Goal: Information Seeking & Learning: Check status

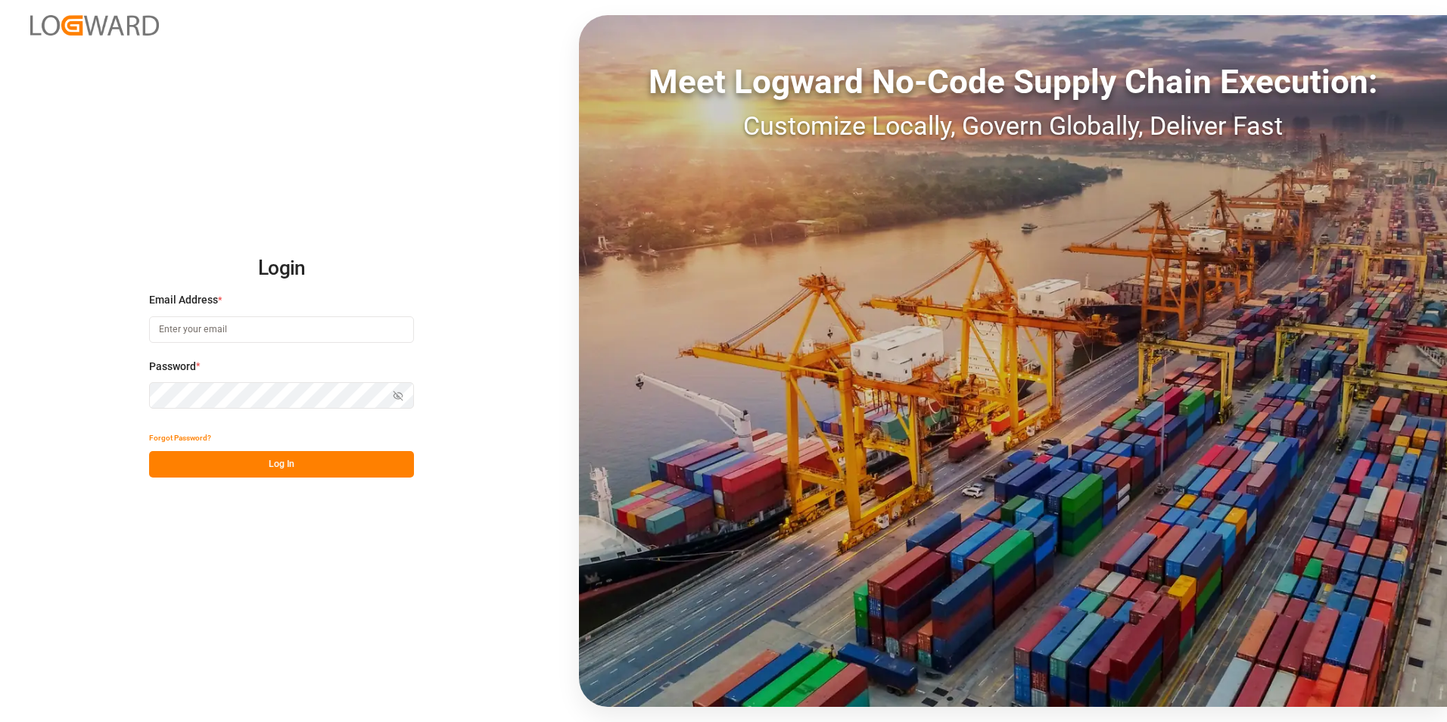
type input "[PERSON_NAME][EMAIL_ADDRESS][PERSON_NAME][DOMAIN_NAME]"
click at [300, 469] on button "Log In" at bounding box center [281, 464] width 265 height 26
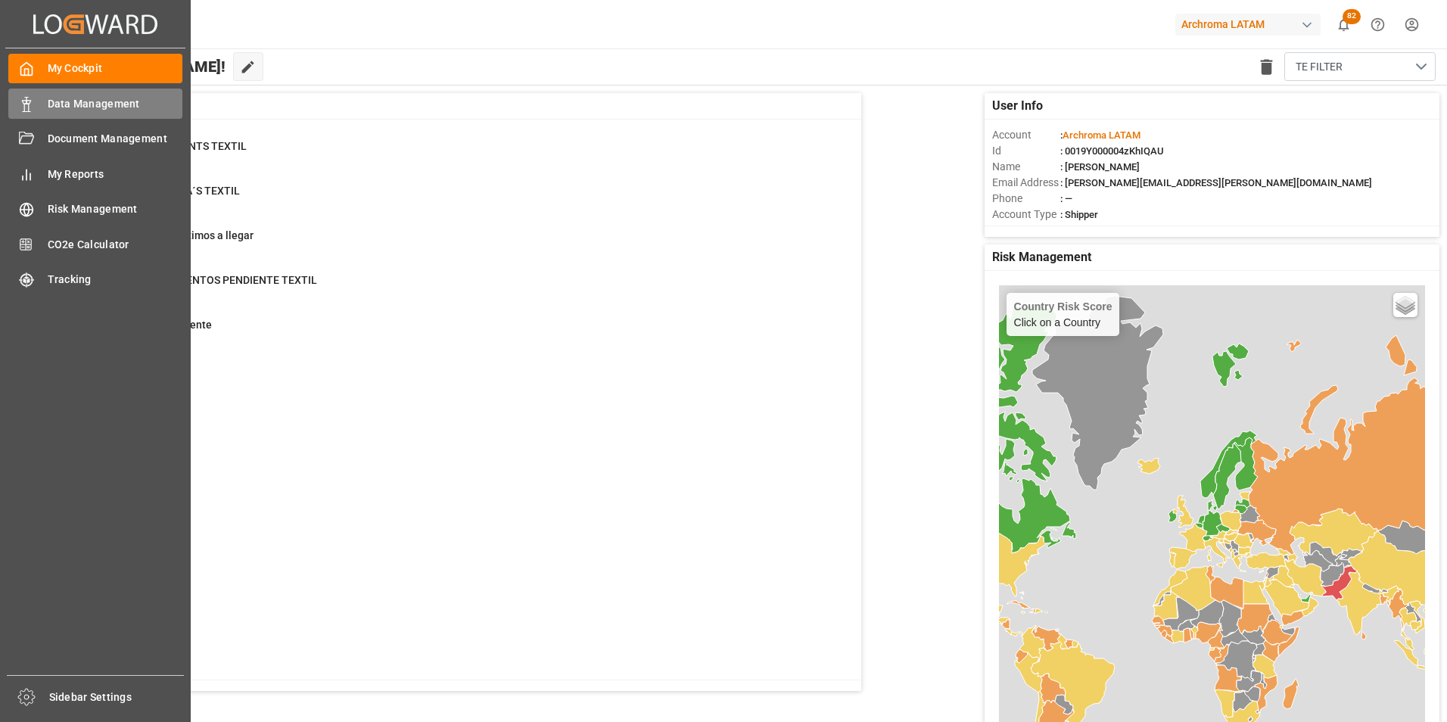
click at [20, 113] on div "Data Management Data Management" at bounding box center [95, 104] width 174 height 30
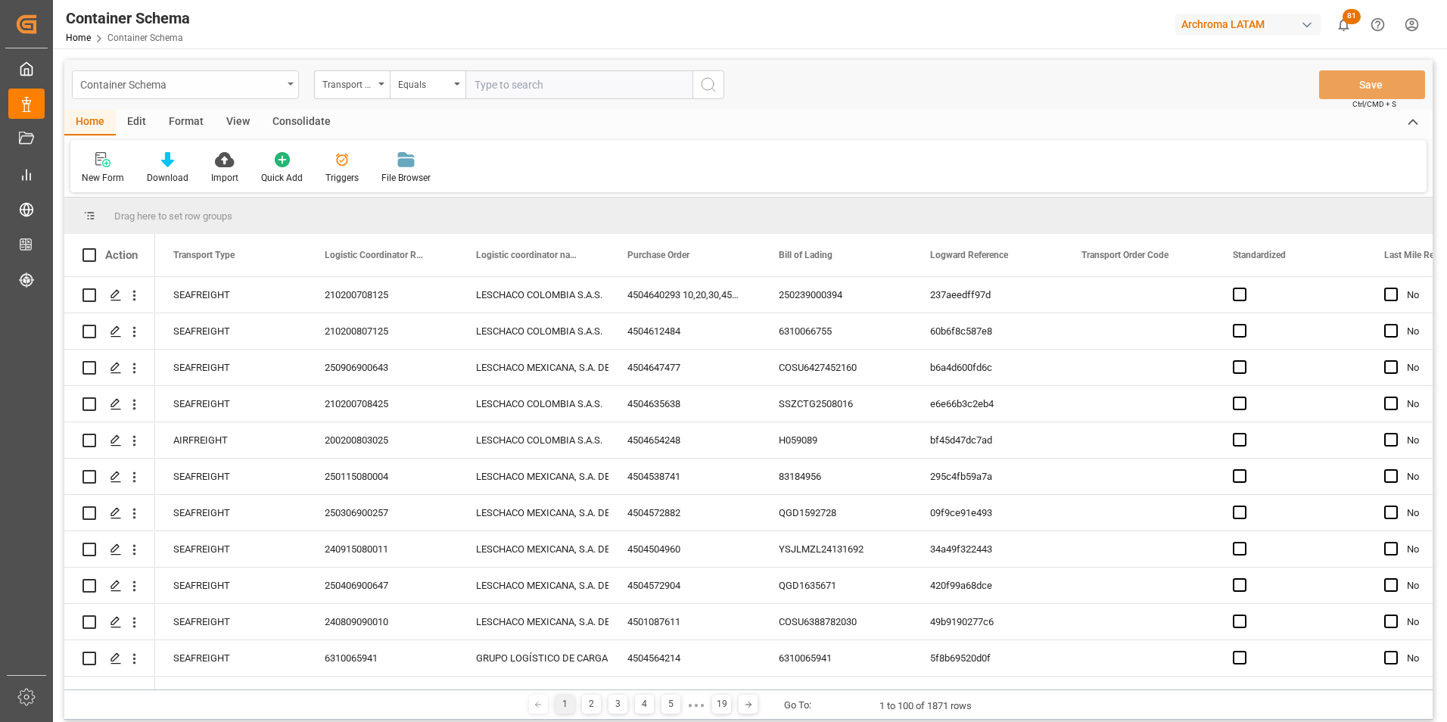
click at [296, 78] on div "Container Schema" at bounding box center [185, 84] width 227 height 29
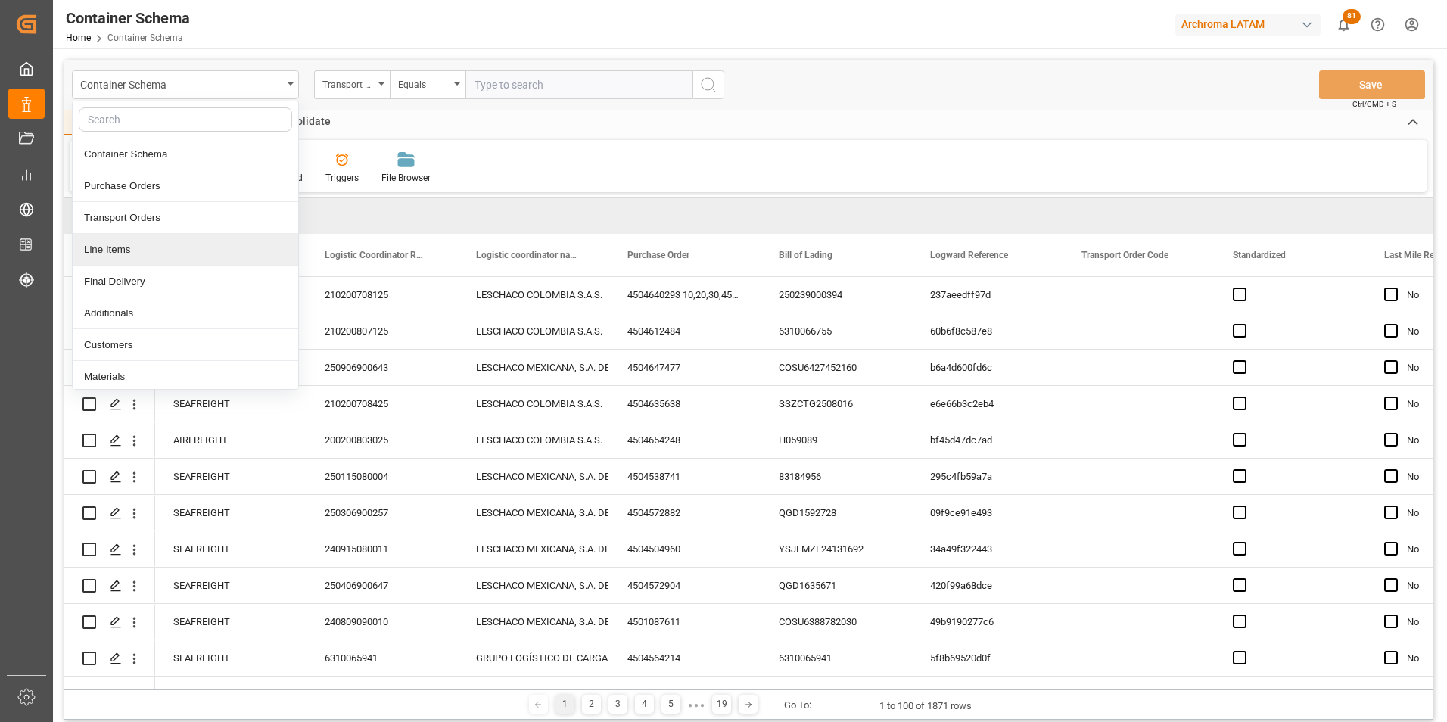
click at [208, 247] on div "Line Items" at bounding box center [185, 250] width 225 height 32
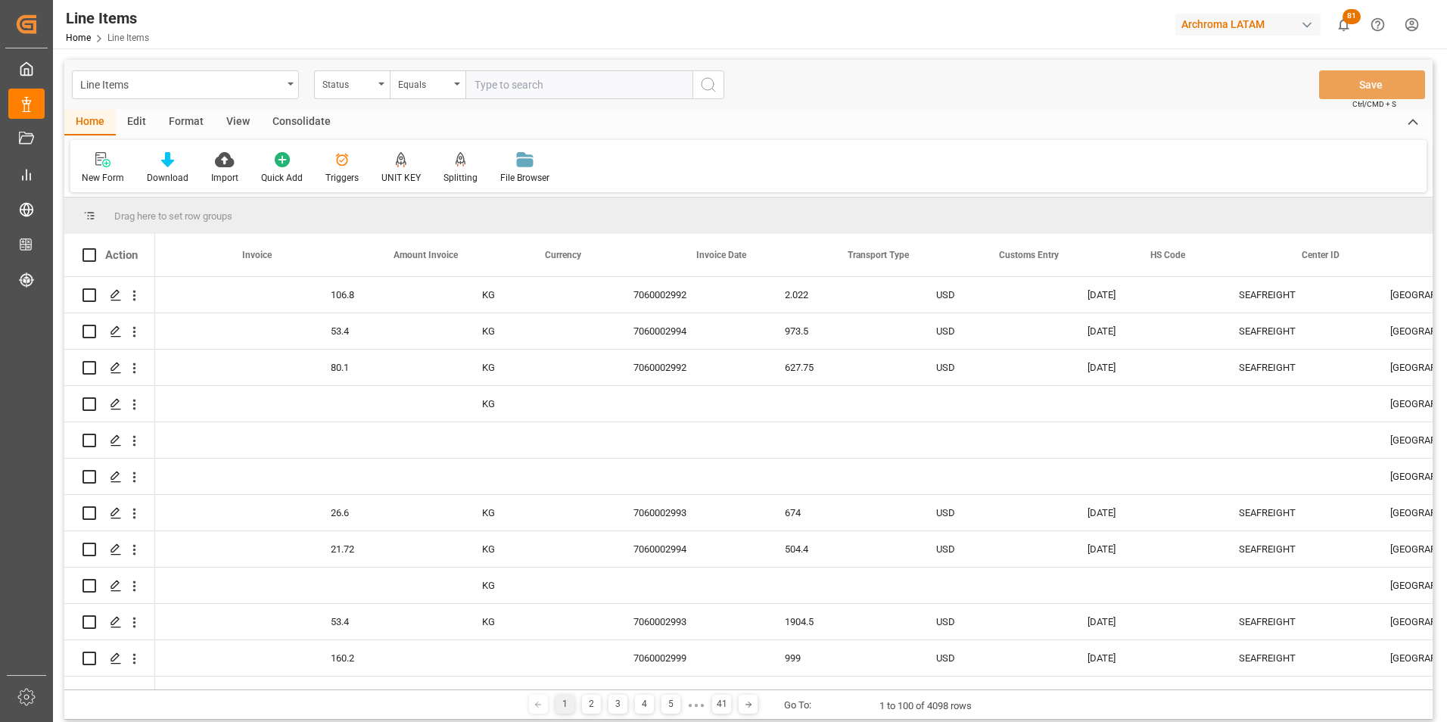
scroll to position [0, 3287]
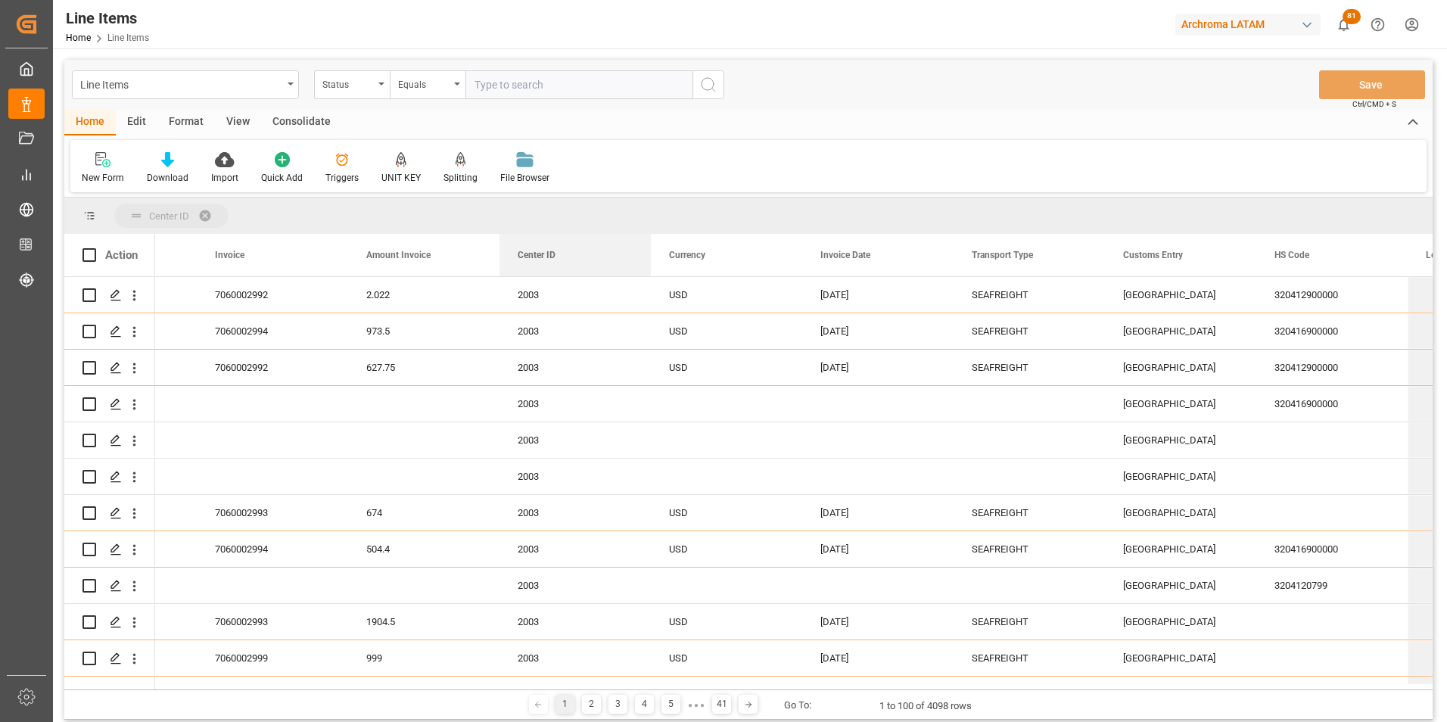
drag, startPoint x: 1313, startPoint y: 303, endPoint x: 462, endPoint y: 218, distance: 855.4
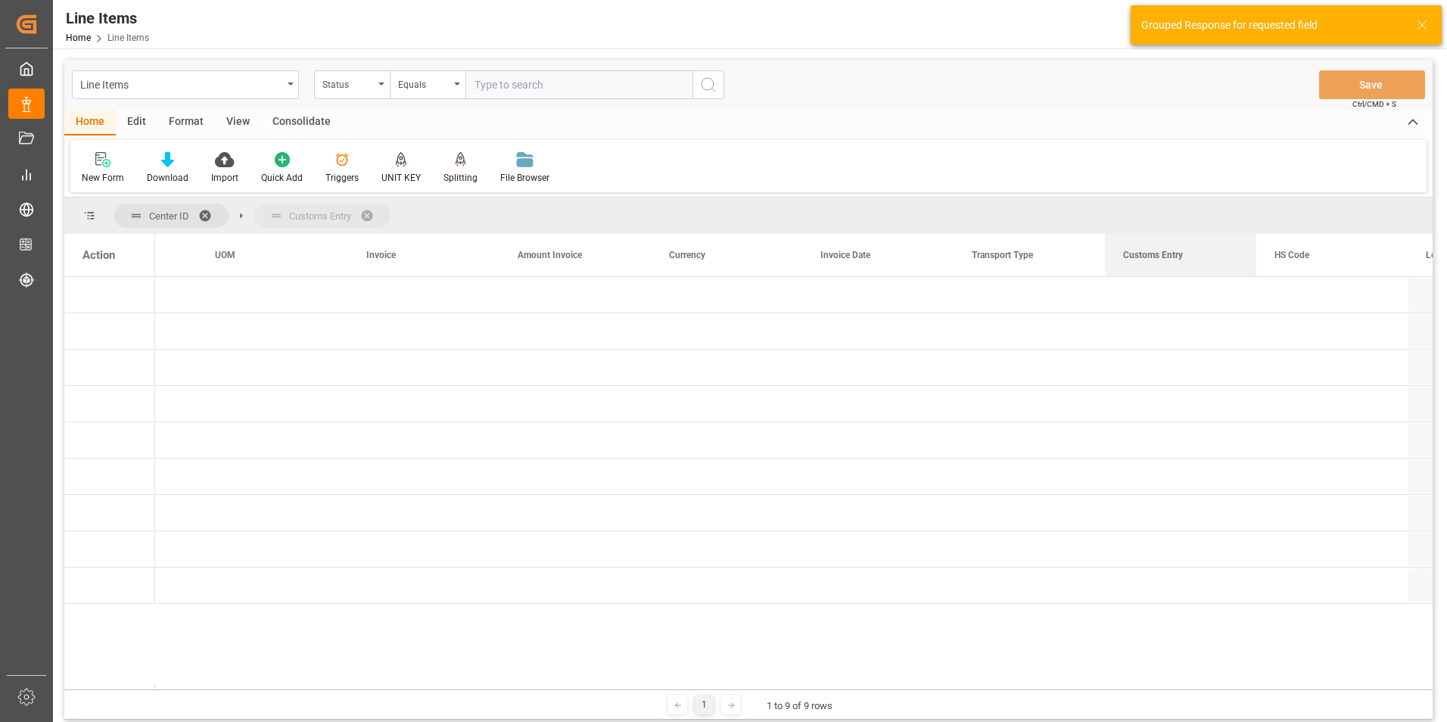
drag, startPoint x: 1147, startPoint y: 254, endPoint x: 1127, endPoint y: 212, distance: 46.7
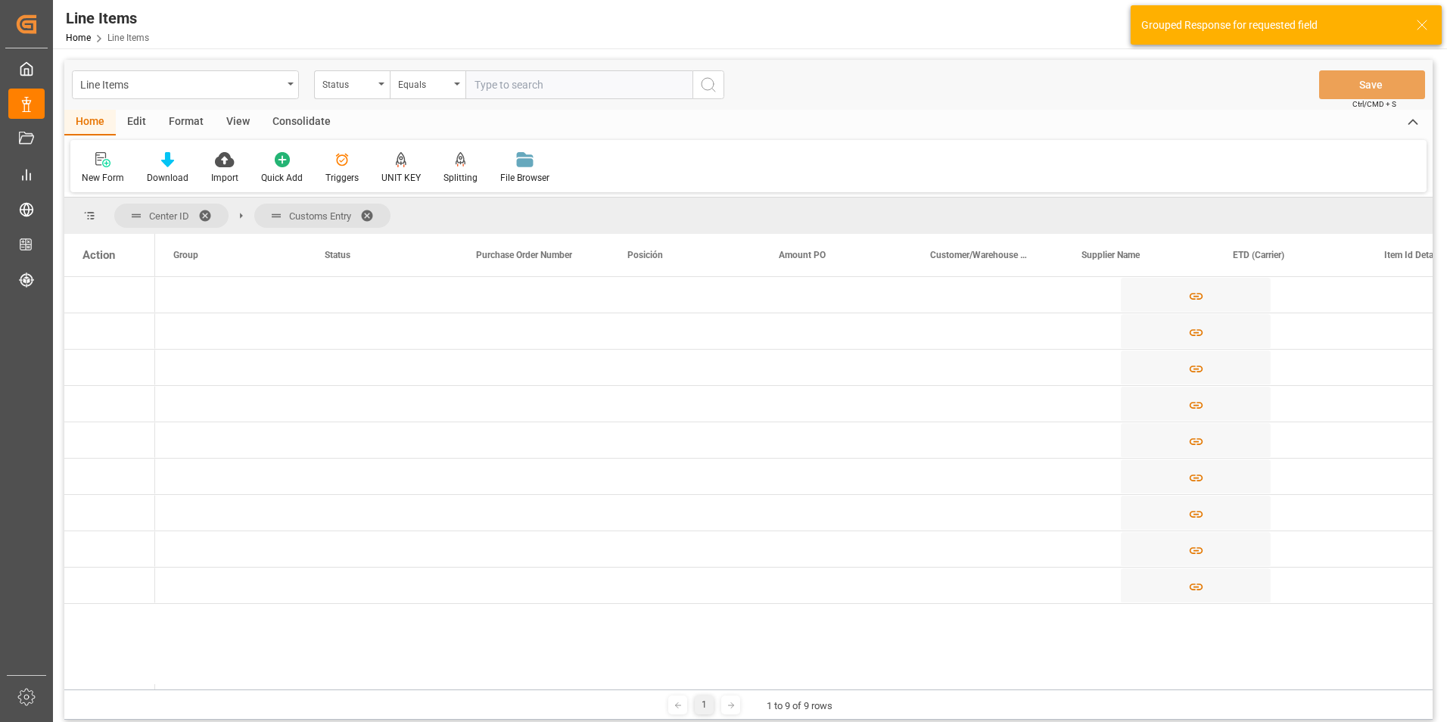
scroll to position [0, 0]
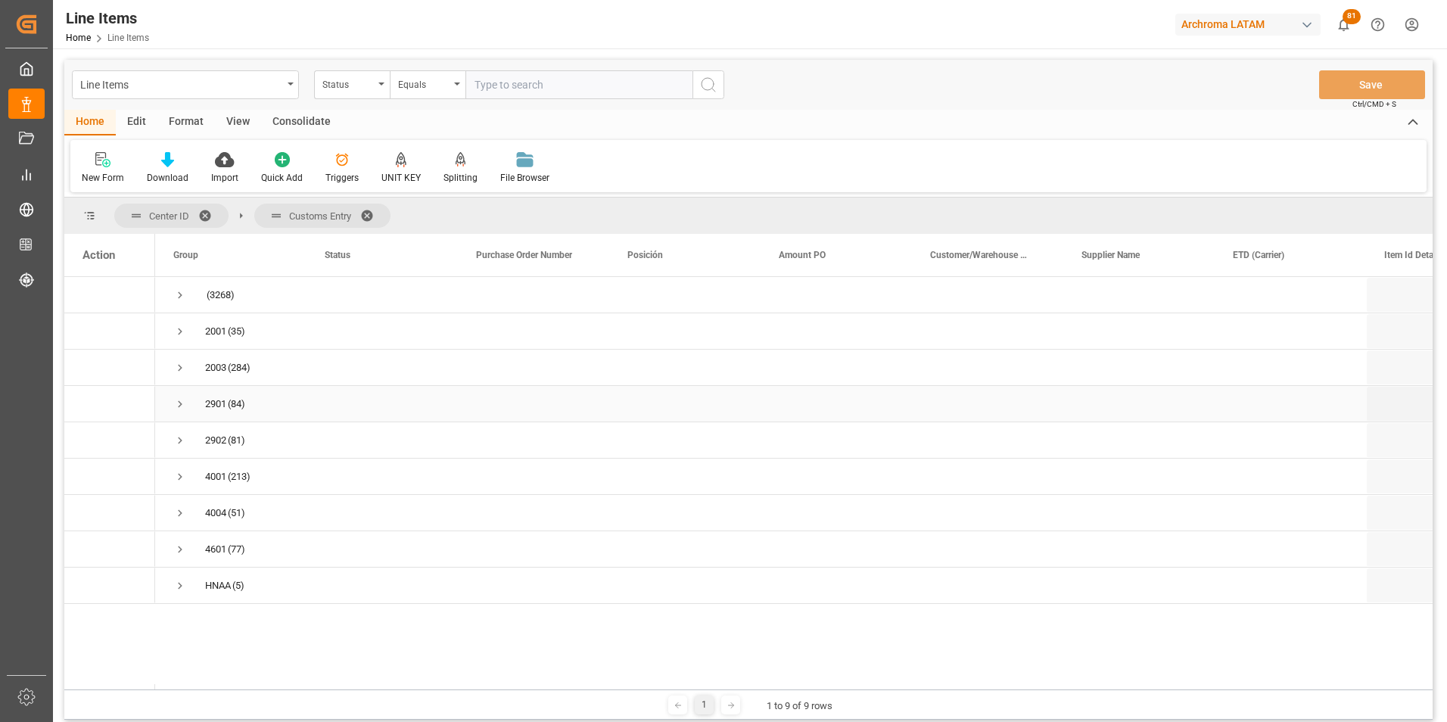
click at [179, 404] on span "Press SPACE to select this row." at bounding box center [180, 404] width 14 height 14
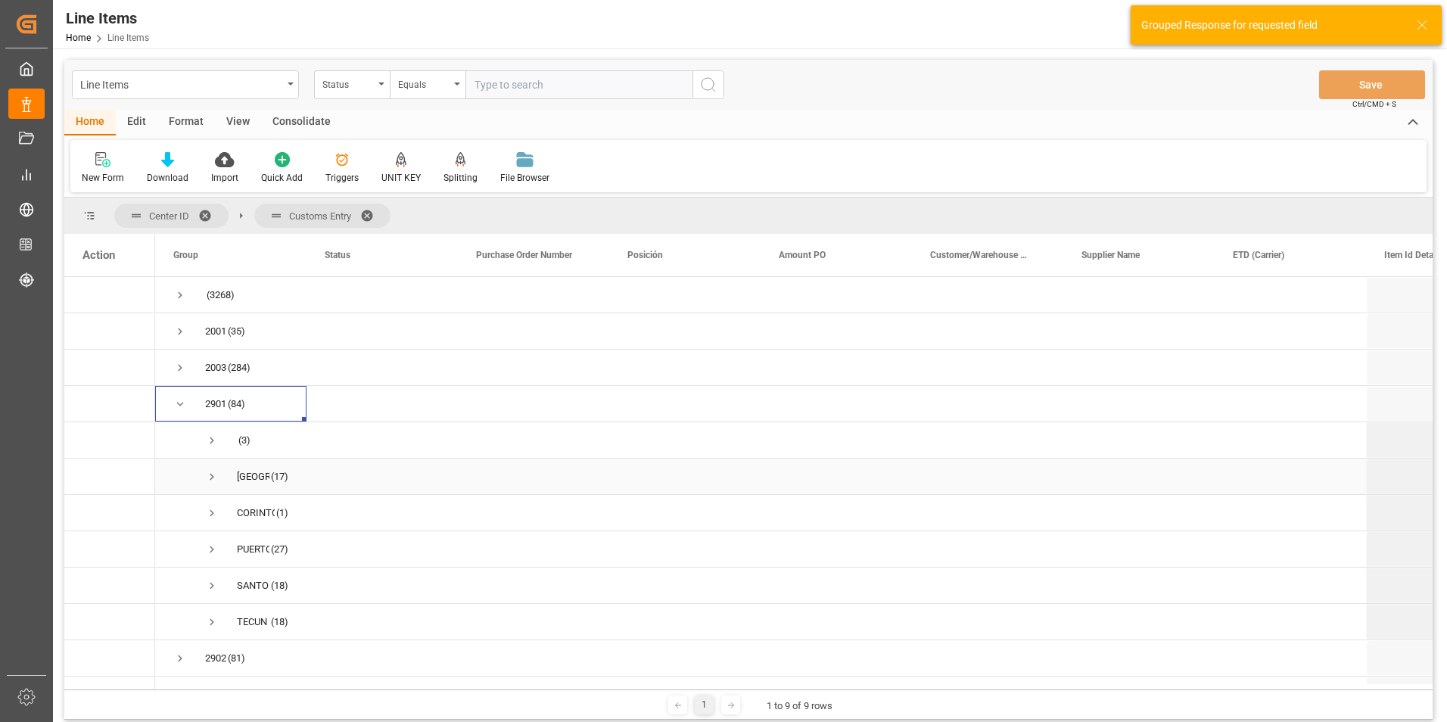
click at [210, 477] on span "Press SPACE to select this row." at bounding box center [212, 477] width 14 height 14
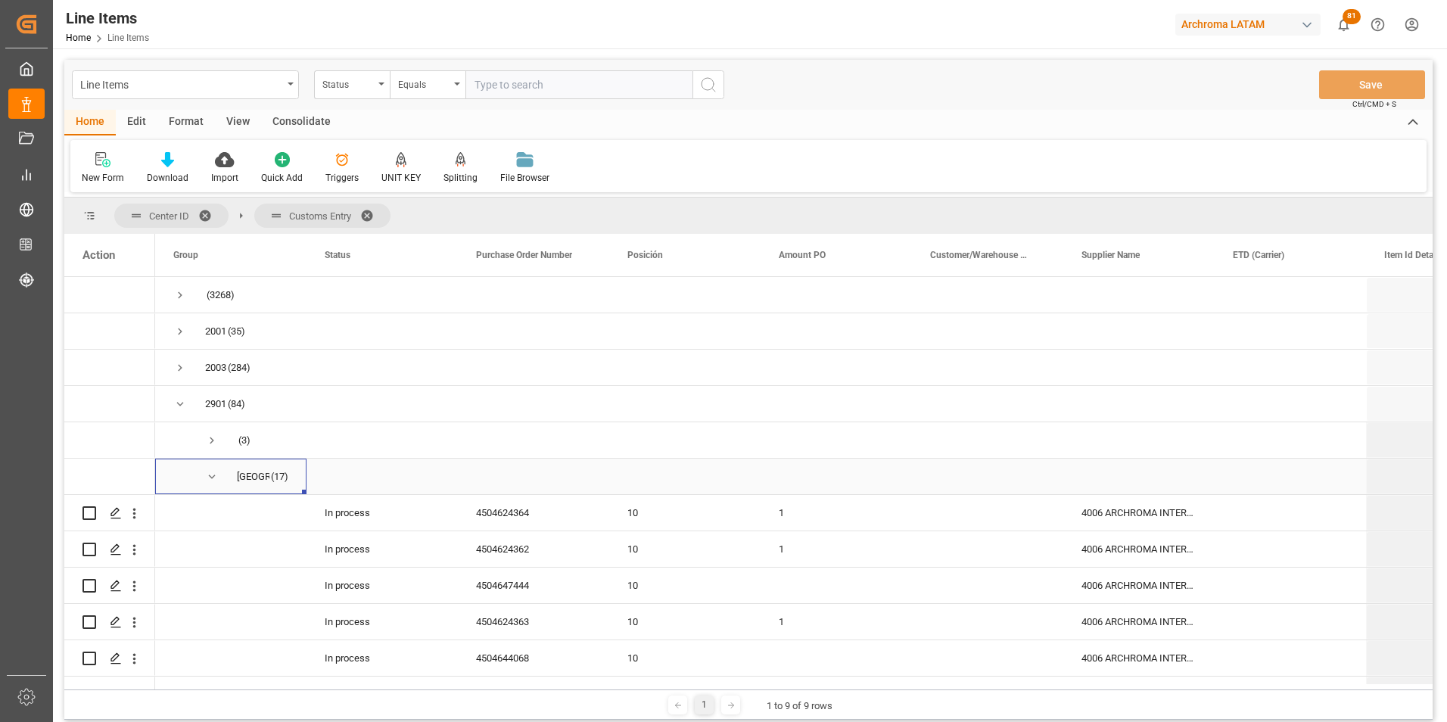
click at [207, 476] on span "Press SPACE to select this row." at bounding box center [212, 477] width 14 height 14
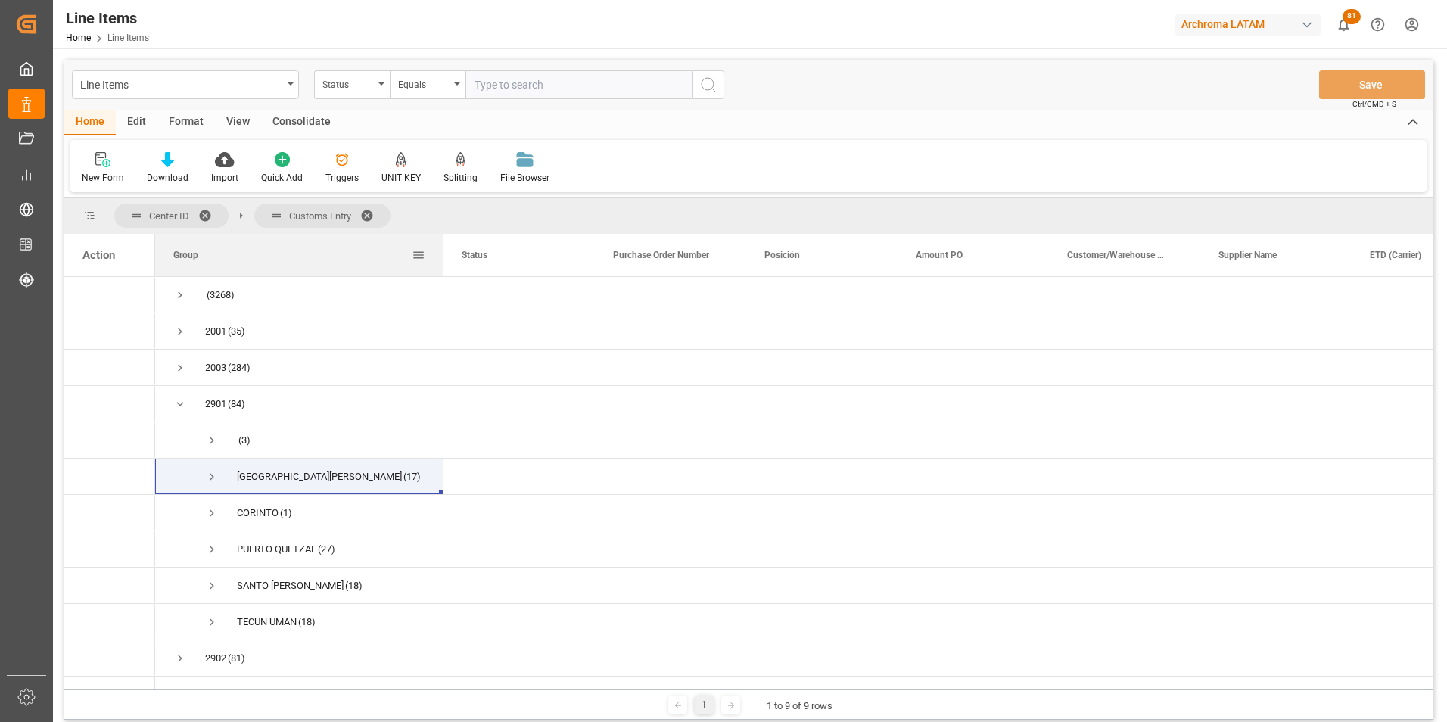
drag, startPoint x: 306, startPoint y: 254, endPoint x: 475, endPoint y: 259, distance: 169.6
click at [446, 259] on div at bounding box center [443, 255] width 6 height 42
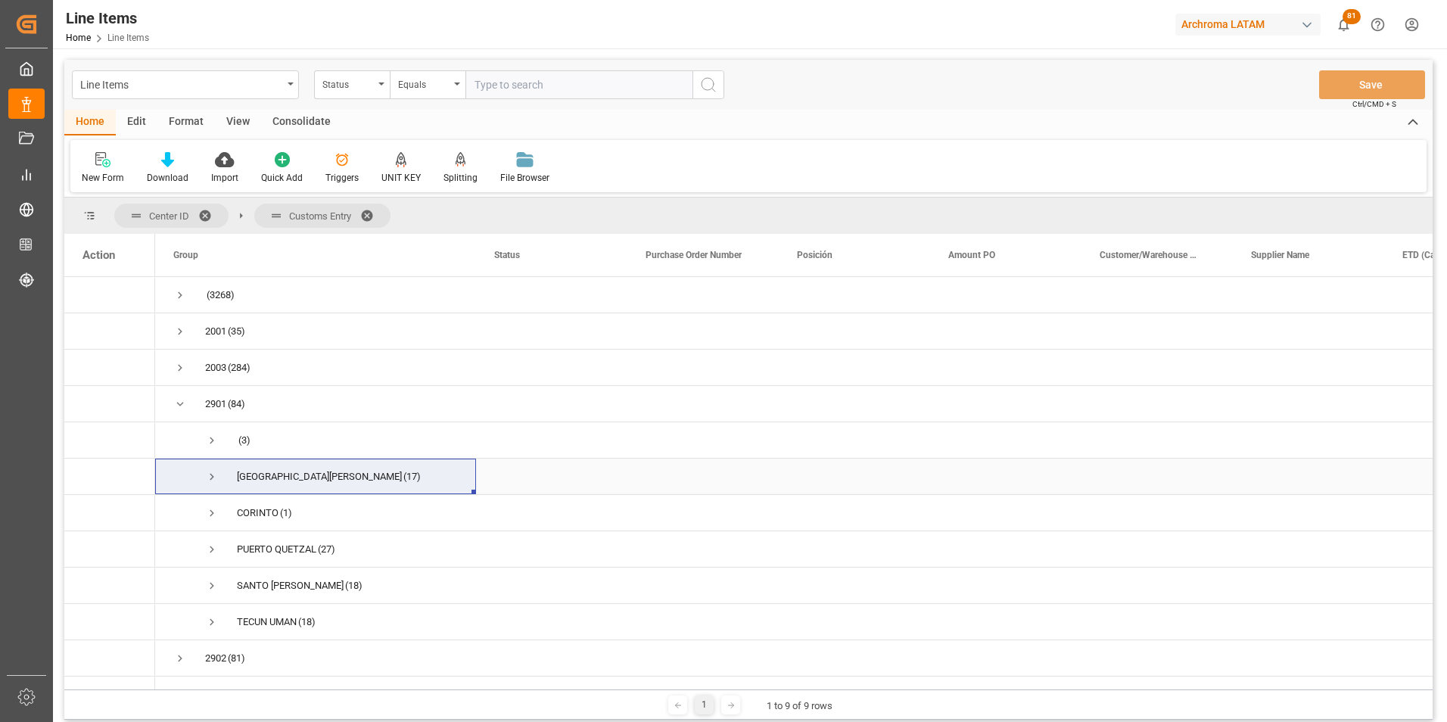
click at [211, 479] on span "Press SPACE to select this row." at bounding box center [212, 477] width 14 height 14
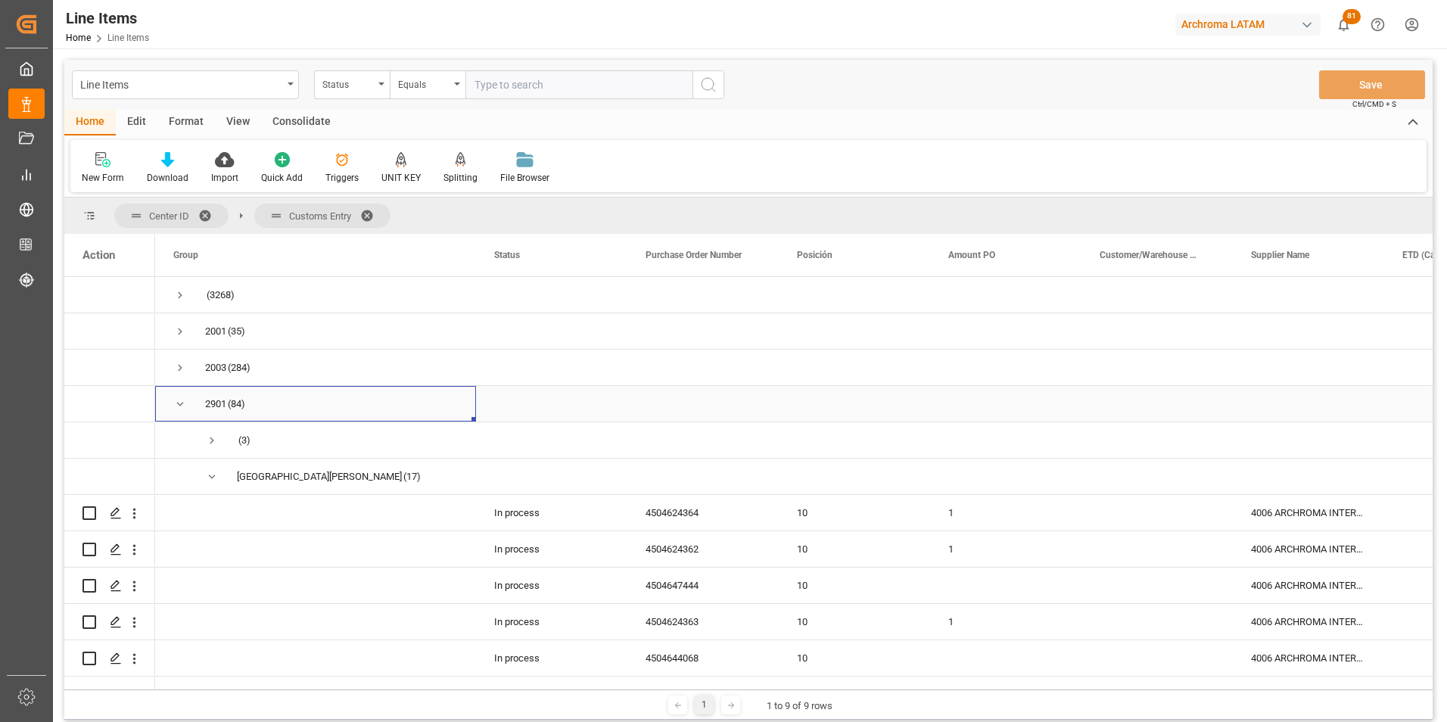
click at [177, 401] on span "Press SPACE to select this row." at bounding box center [180, 404] width 14 height 14
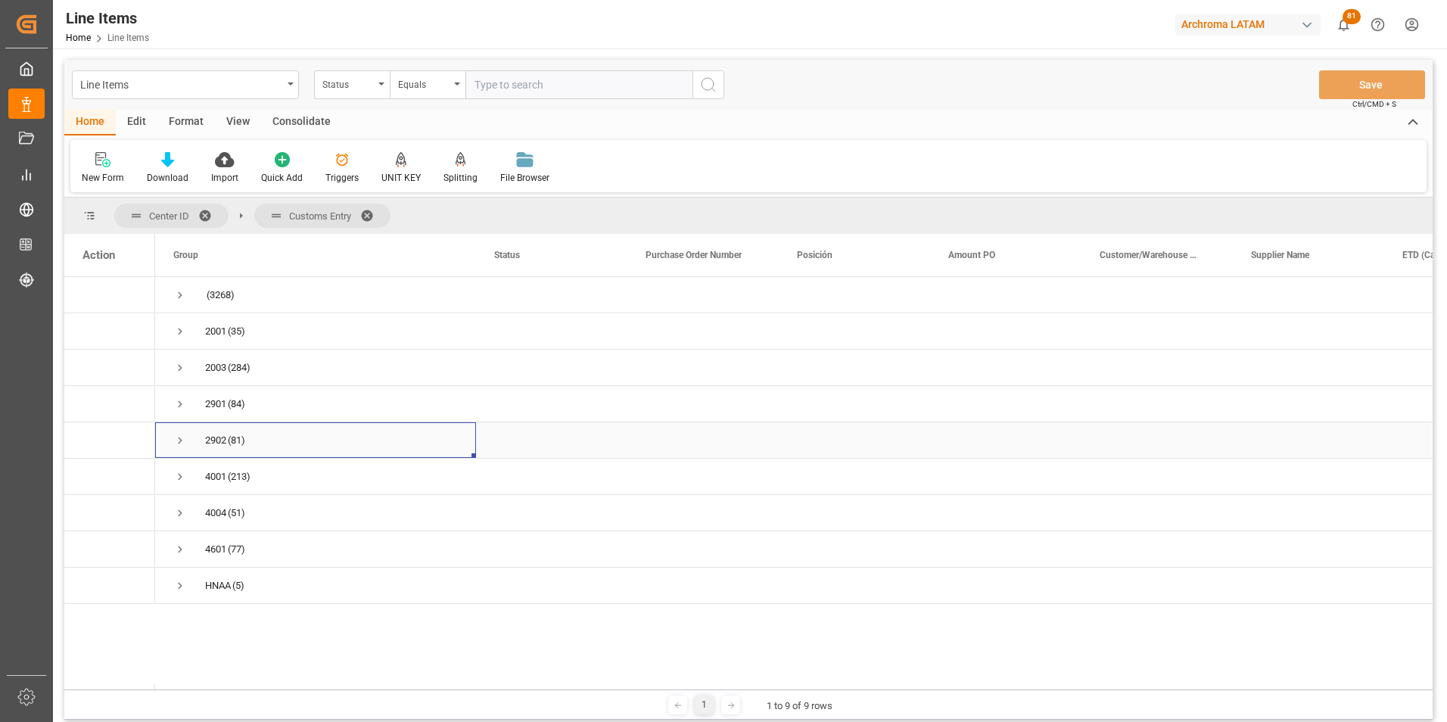
click at [174, 439] on span "Press SPACE to select this row." at bounding box center [180, 441] width 14 height 14
click at [212, 521] on span "Press SPACE to select this row." at bounding box center [212, 513] width 14 height 35
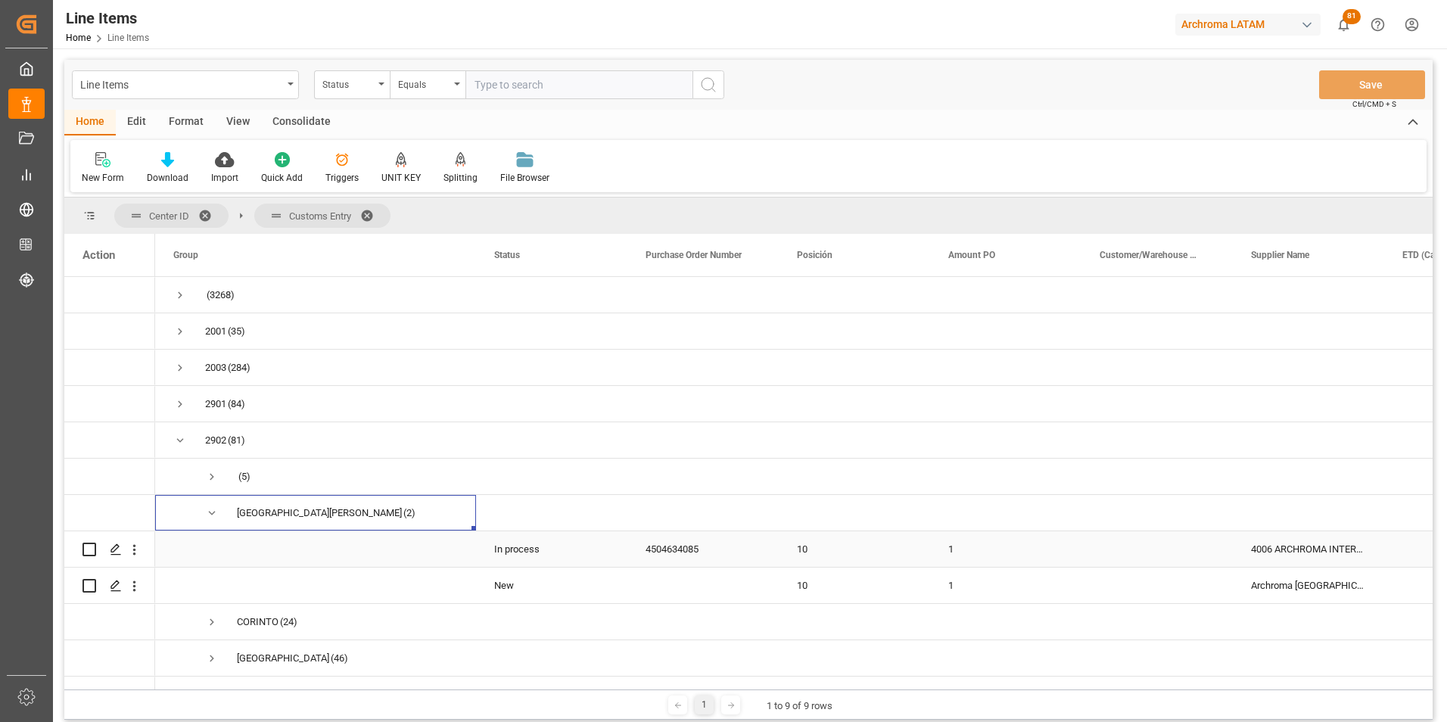
click at [666, 549] on div "4504634085" at bounding box center [702, 549] width 151 height 36
click at [667, 579] on div "Press SPACE to select this row." at bounding box center [702, 585] width 151 height 36
click at [134, 592] on icon "open menu" at bounding box center [134, 586] width 16 height 16
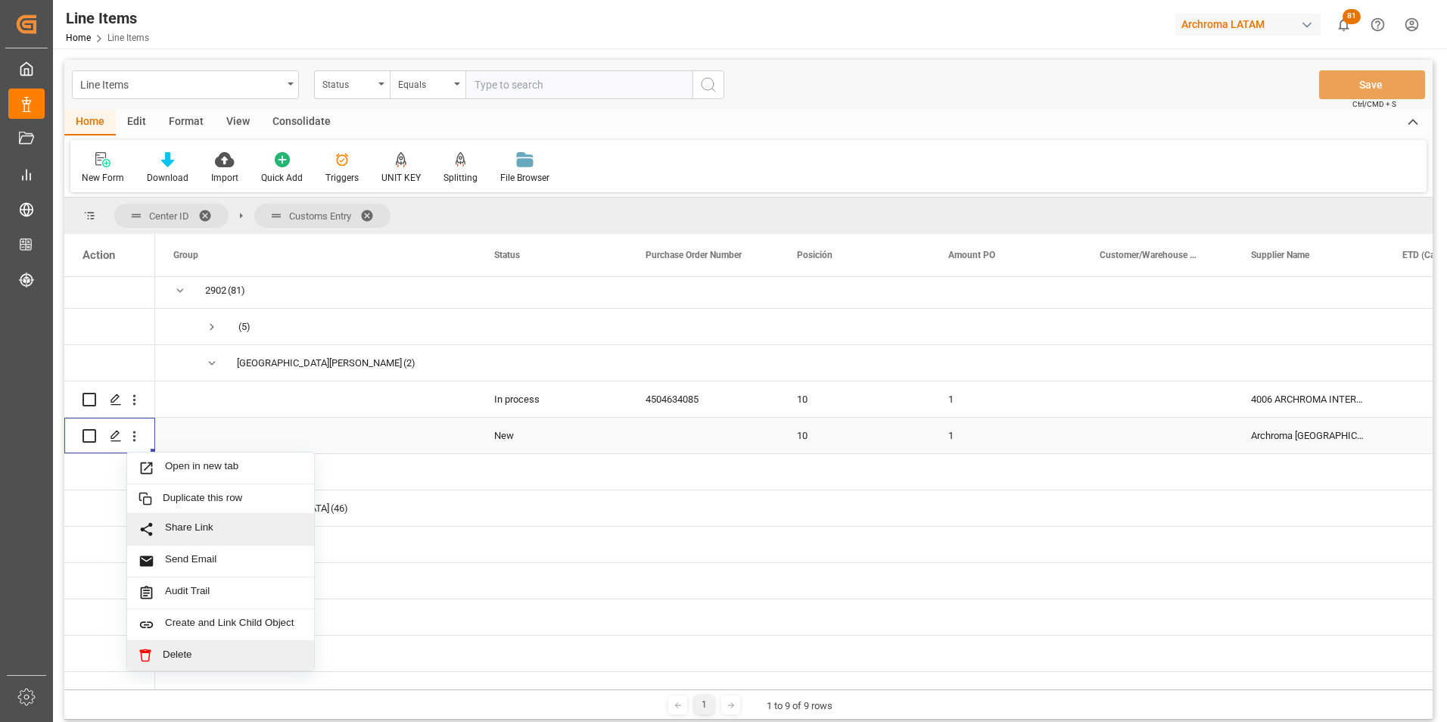
scroll to position [151, 0]
click at [186, 648] on span "Delete" at bounding box center [233, 654] width 140 height 14
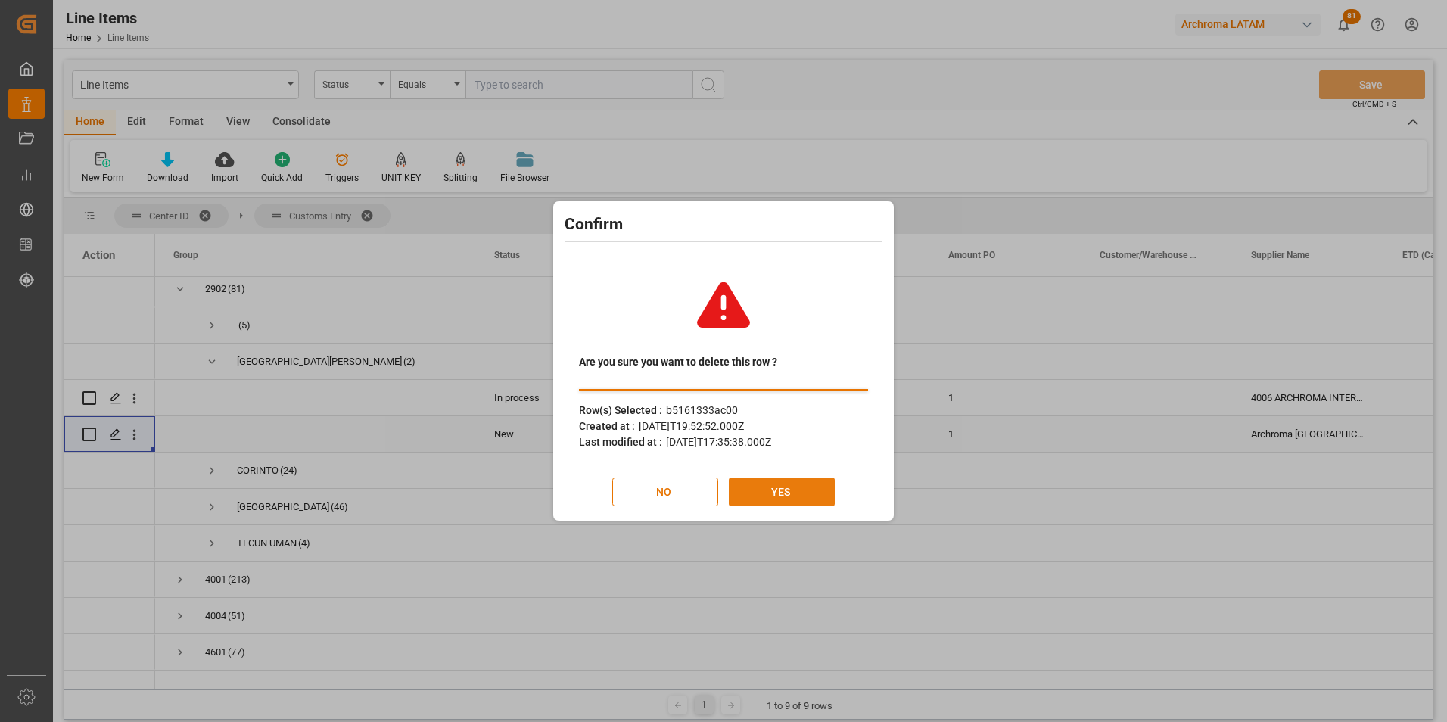
click at [794, 478] on button "YES" at bounding box center [782, 491] width 106 height 29
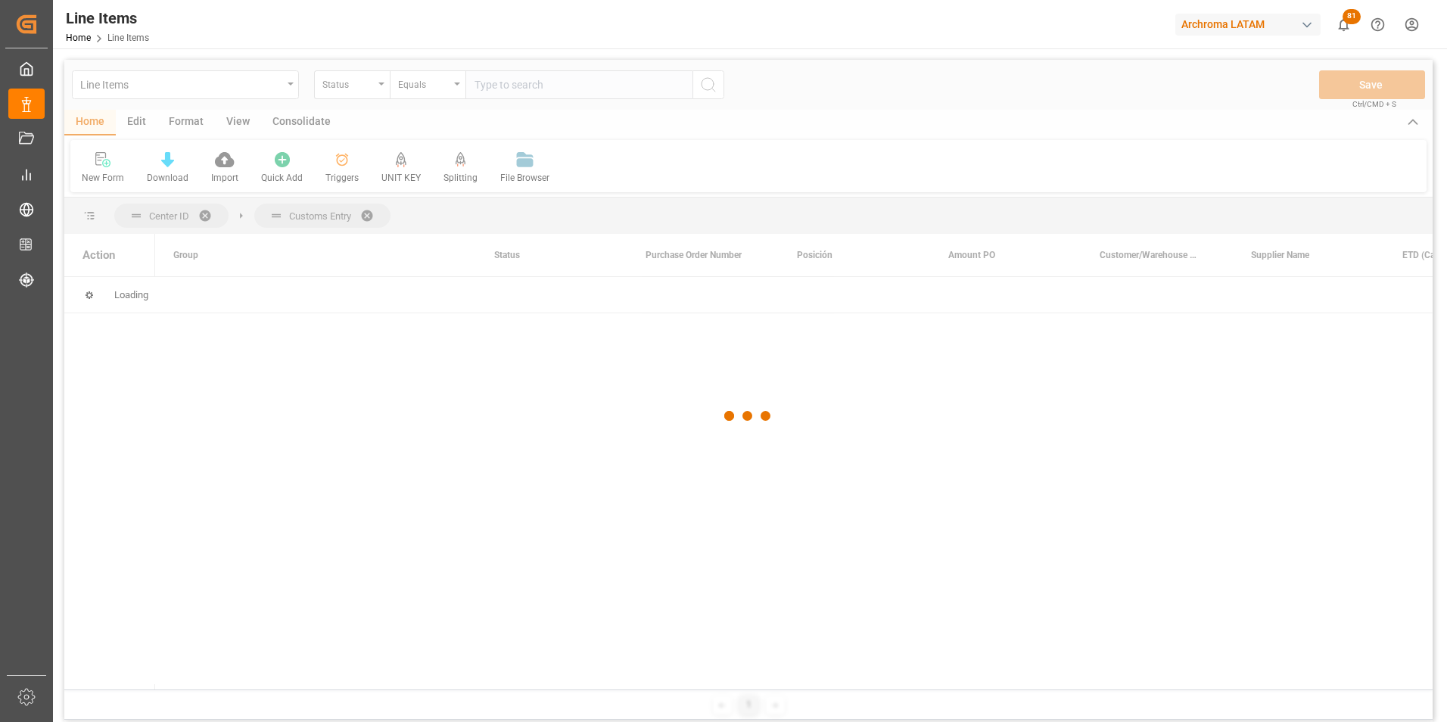
scroll to position [0, 0]
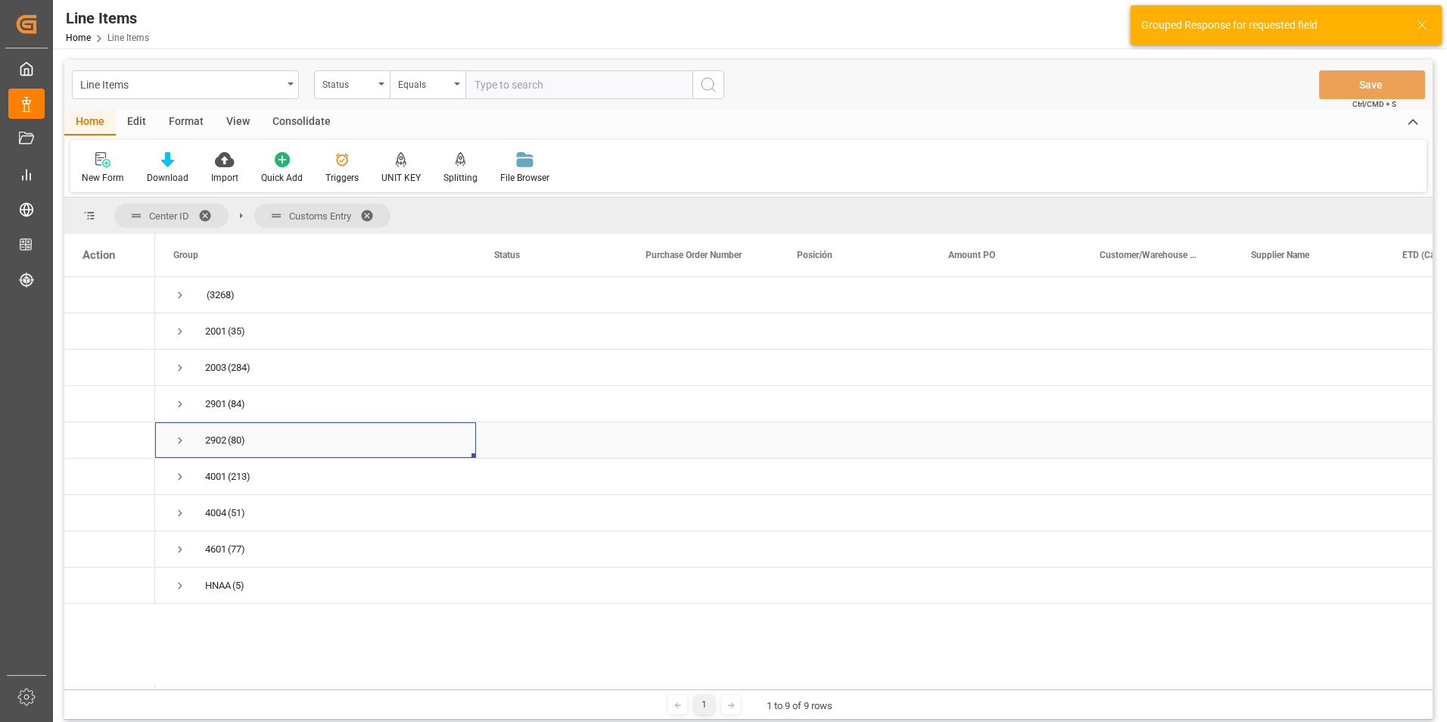
click at [172, 440] on div "2902 (80)" at bounding box center [315, 440] width 321 height 36
click at [181, 443] on span "Press SPACE to select this row." at bounding box center [180, 441] width 14 height 14
click at [212, 583] on span "Press SPACE to select this row." at bounding box center [212, 586] width 14 height 14
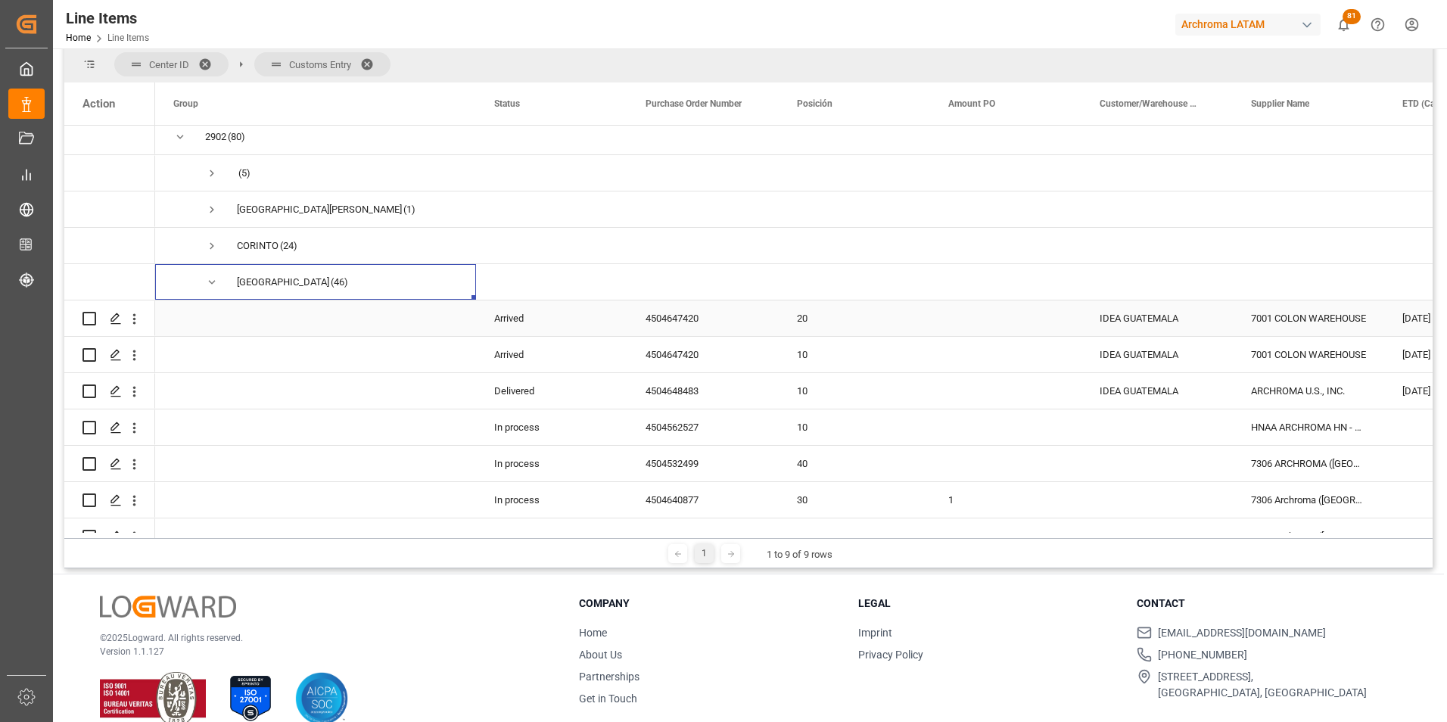
scroll to position [227, 0]
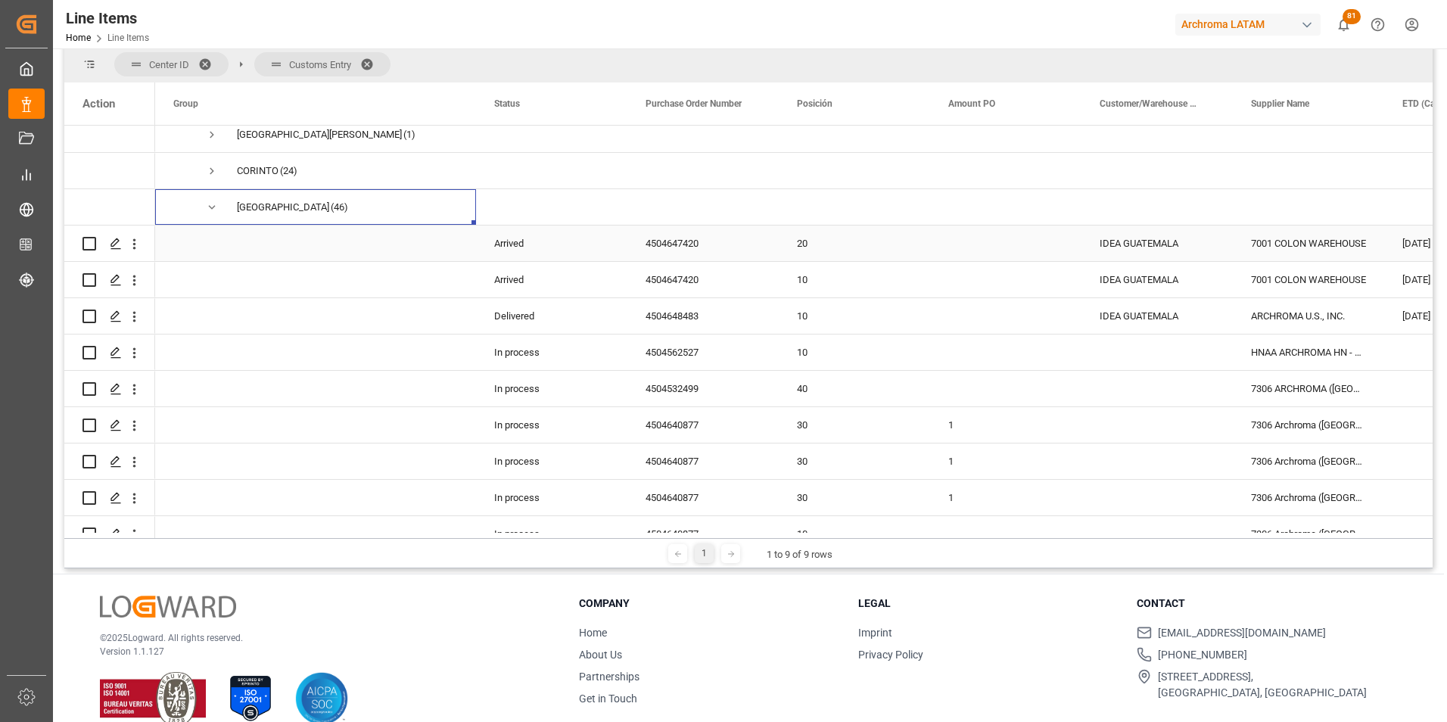
click at [681, 245] on div "4504647420" at bounding box center [702, 243] width 151 height 36
click at [683, 313] on div "4504648483" at bounding box center [702, 316] width 151 height 36
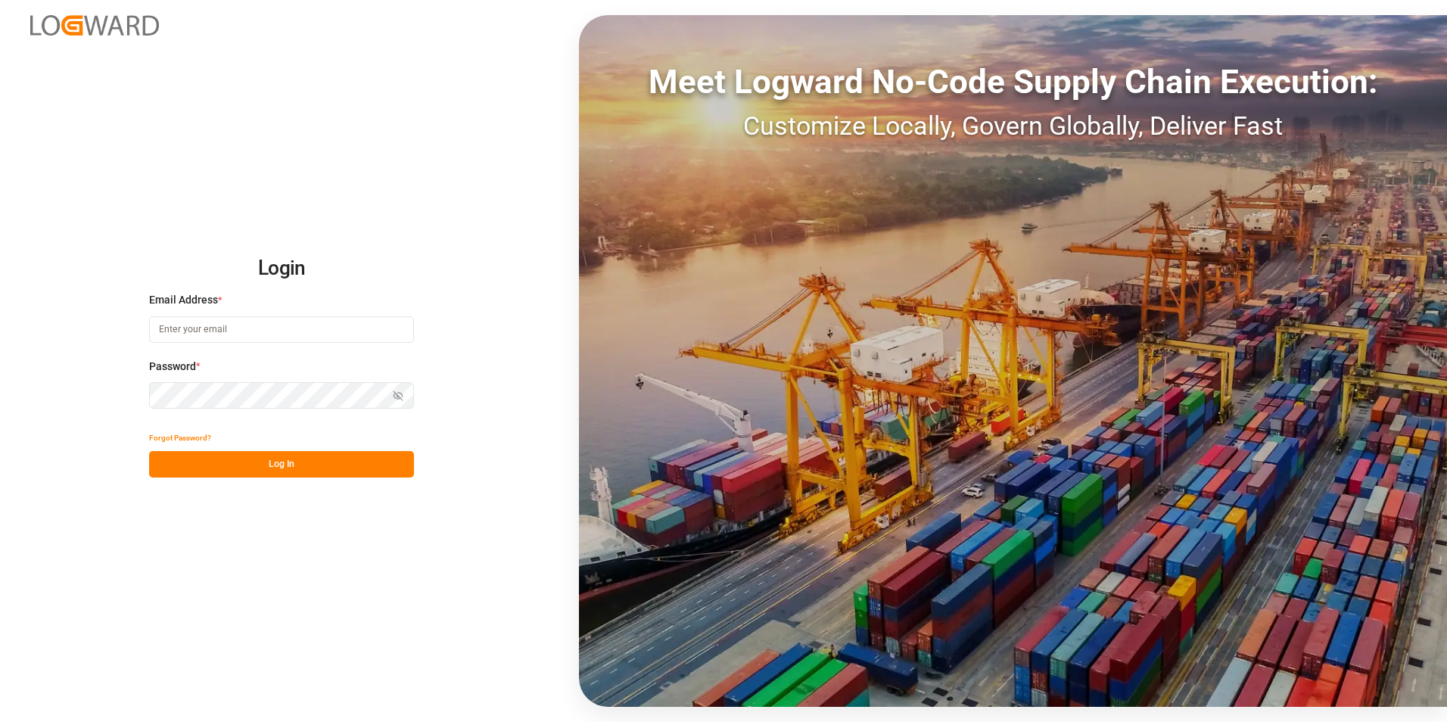
type input "[PERSON_NAME][EMAIL_ADDRESS][PERSON_NAME][DOMAIN_NAME]"
click at [197, 460] on button "Log In" at bounding box center [281, 464] width 265 height 26
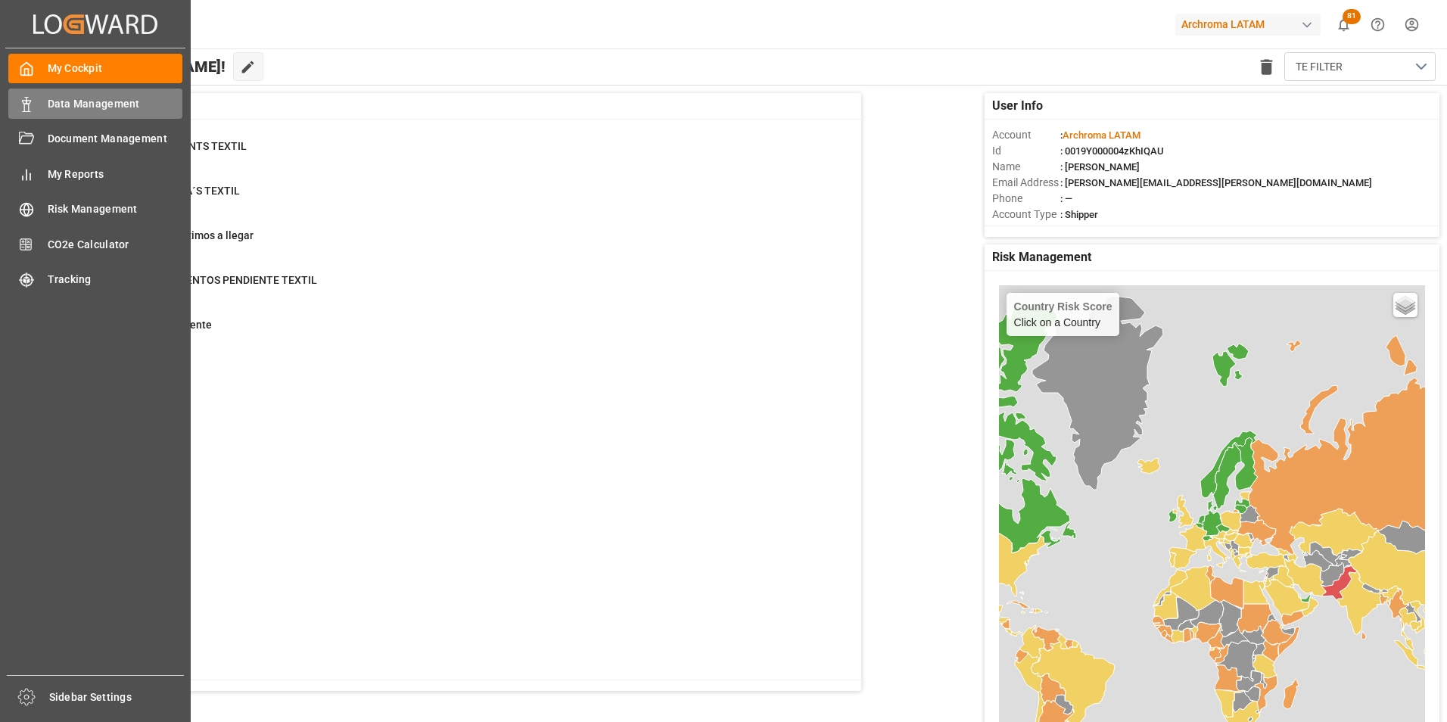
click at [23, 104] on icon at bounding box center [26, 104] width 15 height 15
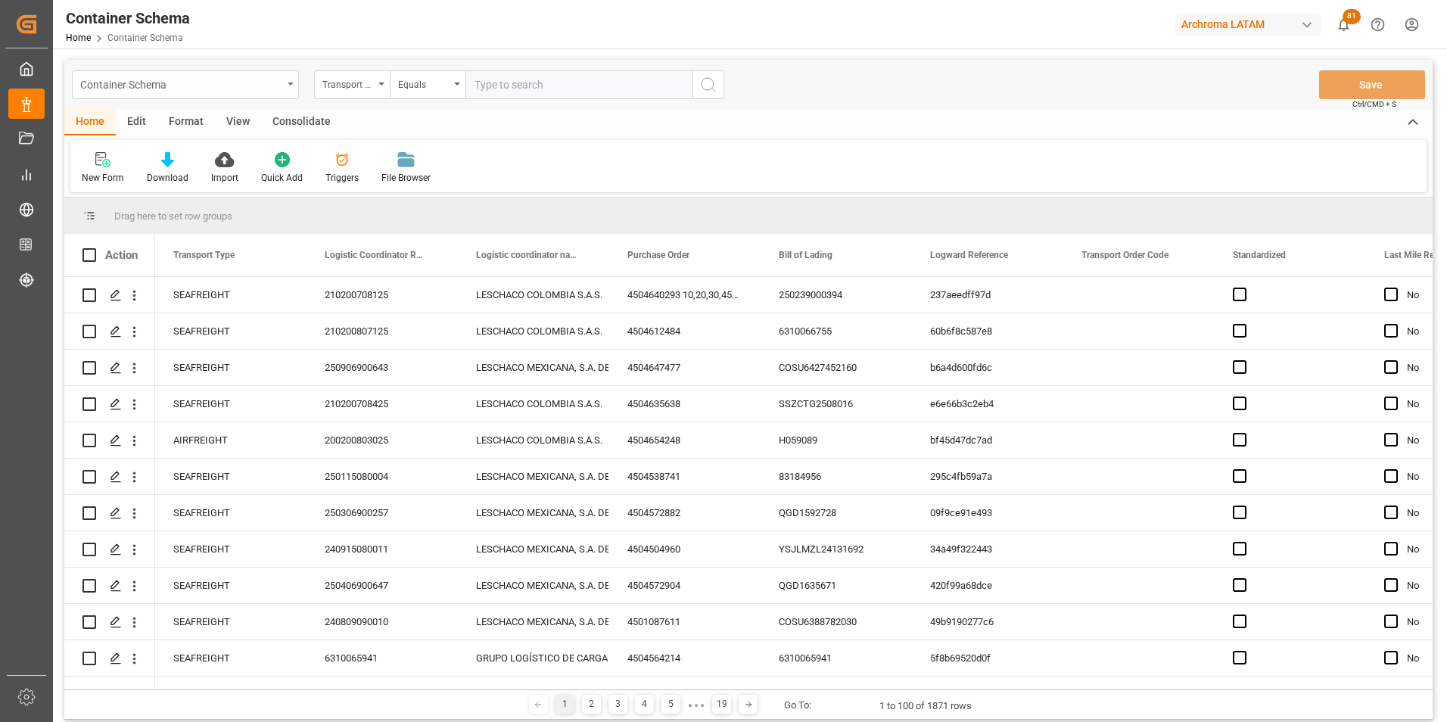
click at [281, 96] on div "Container Schema" at bounding box center [185, 84] width 227 height 29
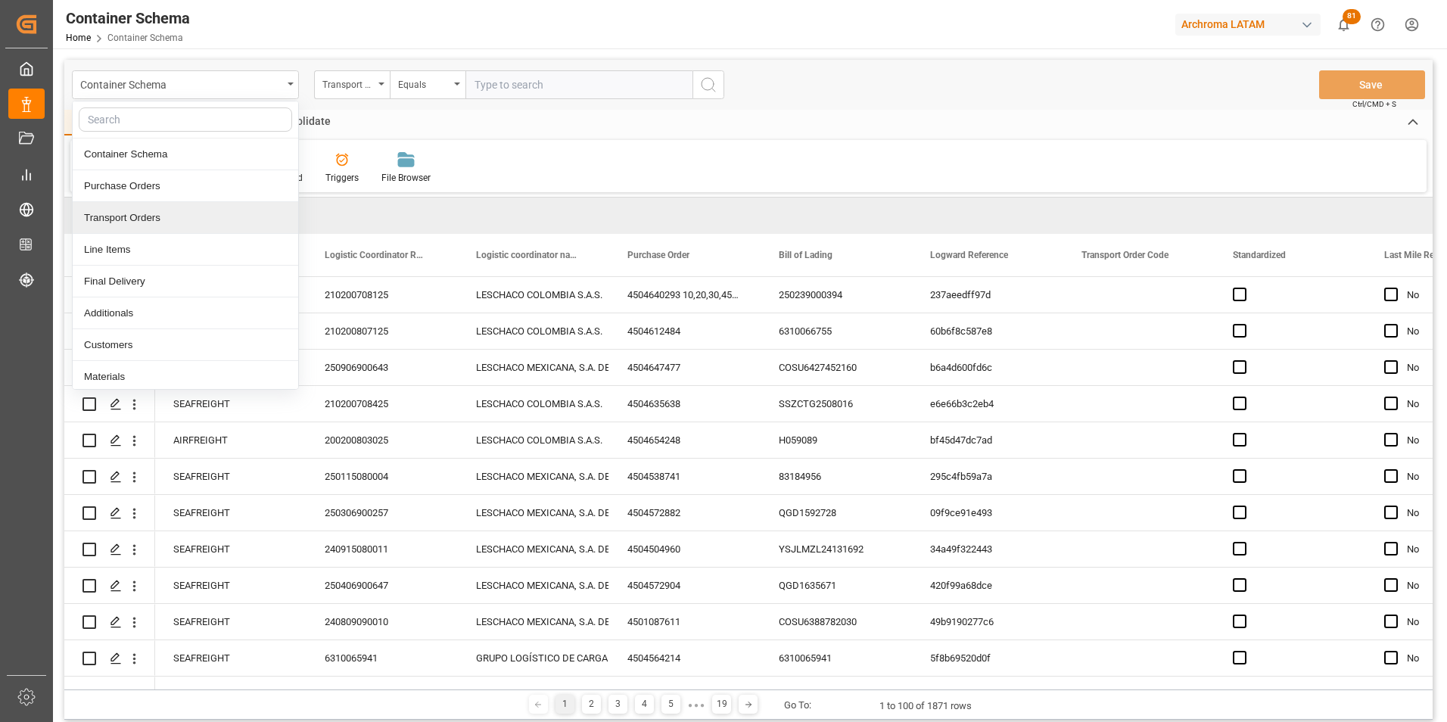
click at [160, 245] on div "Line Items" at bounding box center [185, 250] width 225 height 32
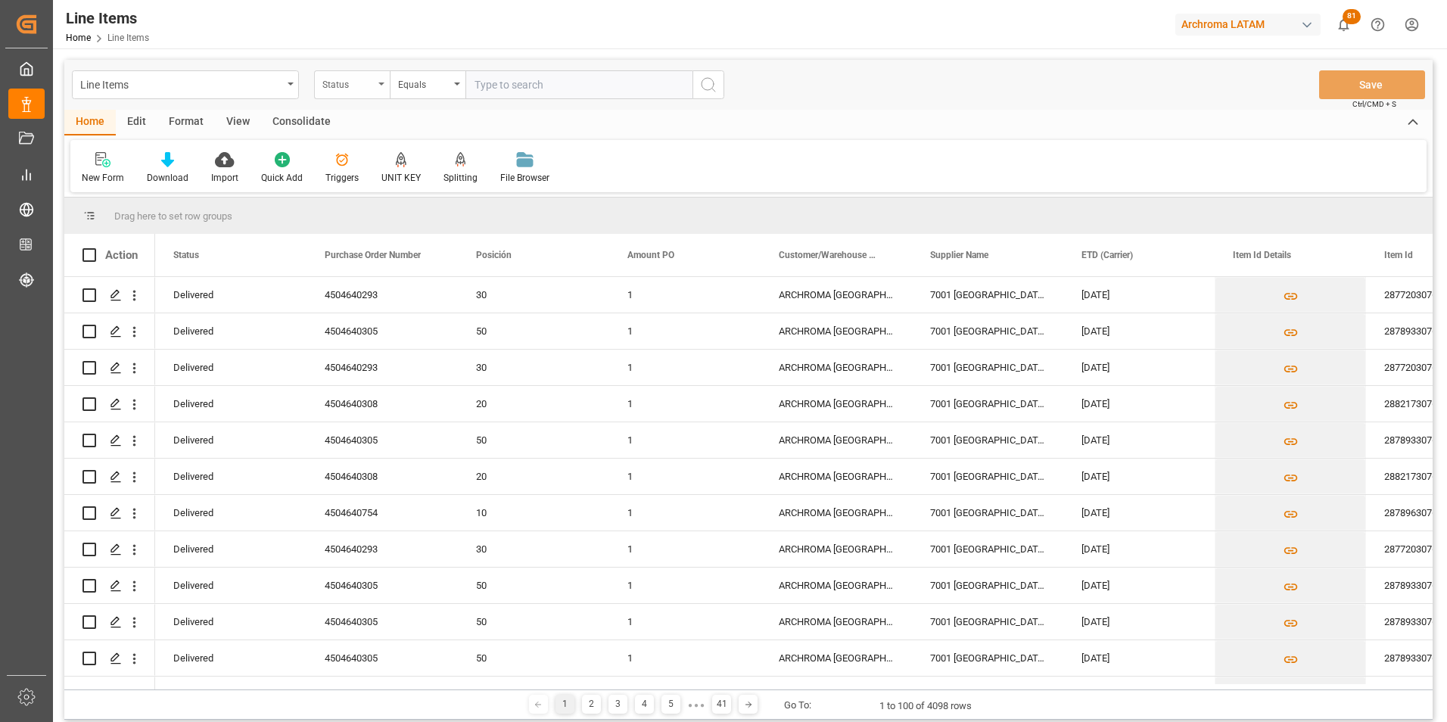
click at [381, 89] on div "Status" at bounding box center [352, 84] width 76 height 29
click at [395, 189] on div "Purchase Order Number" at bounding box center [427, 186] width 225 height 32
click at [426, 112] on div "Home Edit Format View Consolidate" at bounding box center [748, 123] width 1368 height 26
click at [431, 82] on div "Equals" at bounding box center [423, 82] width 51 height 17
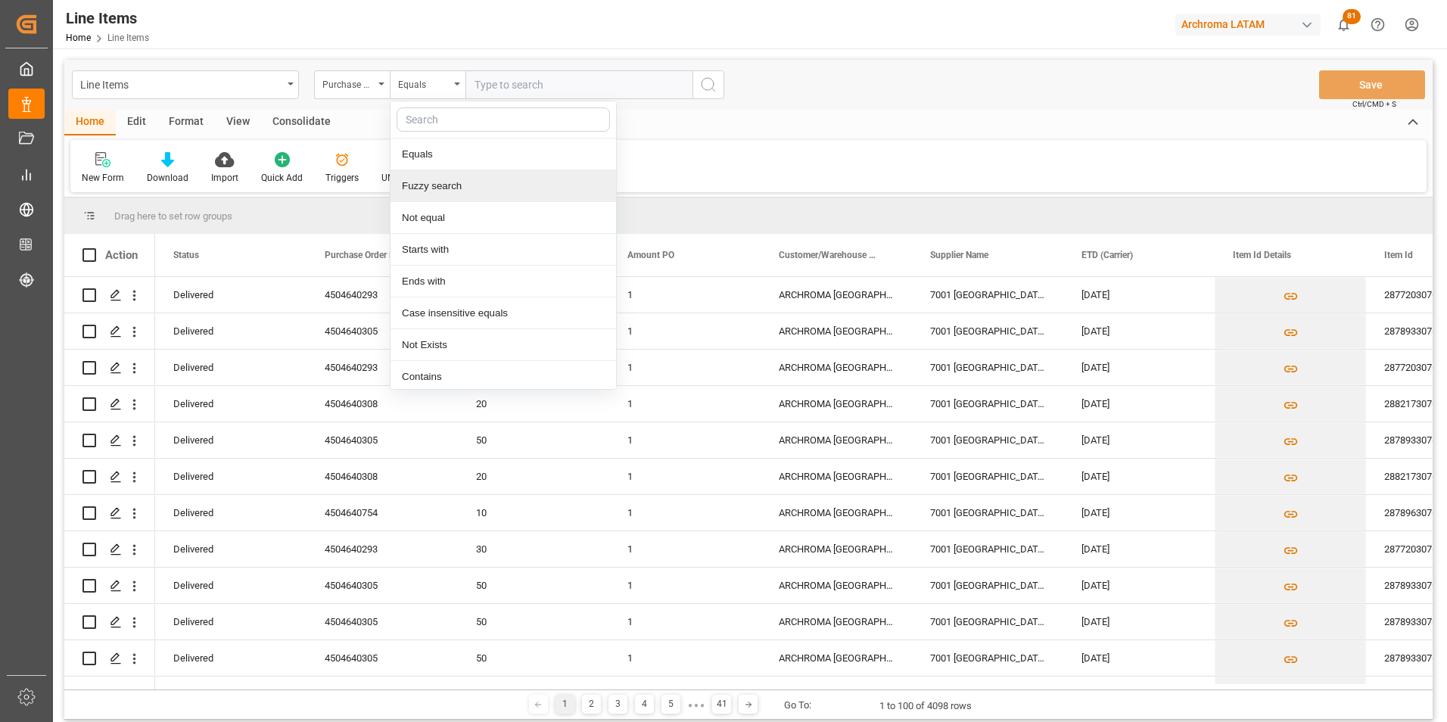
click at [447, 188] on div "Fuzzy search" at bounding box center [502, 186] width 225 height 32
paste input "4504634085"
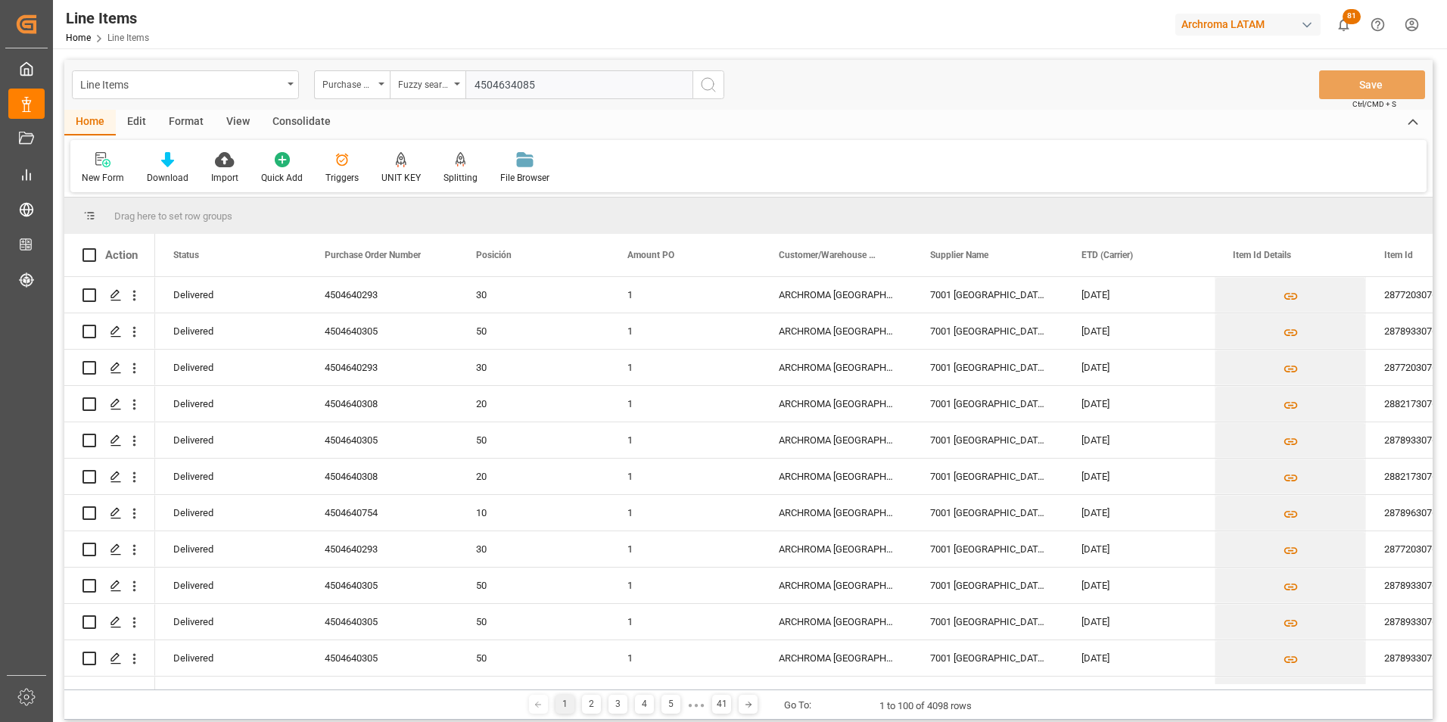
type input "4504634085"
click at [705, 85] on icon "search button" at bounding box center [708, 85] width 18 height 18
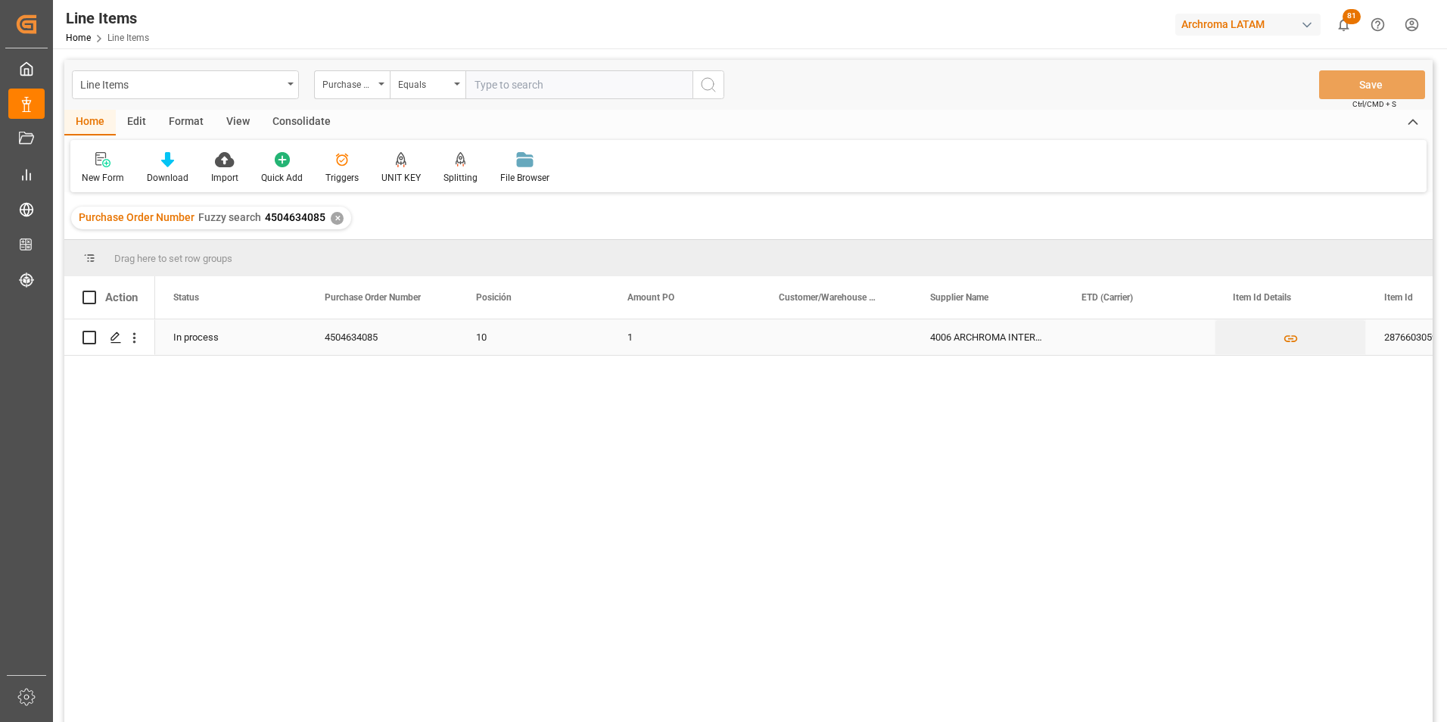
click at [359, 333] on div "4504634085" at bounding box center [381, 337] width 151 height 36
click at [337, 224] on div "Purchase Order Number Fuzzy search 4504634085 ✕" at bounding box center [211, 218] width 280 height 23
click at [333, 213] on div "Purchase Order Number Fuzzy search 4504634085 ✕" at bounding box center [211, 218] width 280 height 23
click at [335, 216] on div "✕" at bounding box center [337, 218] width 13 height 13
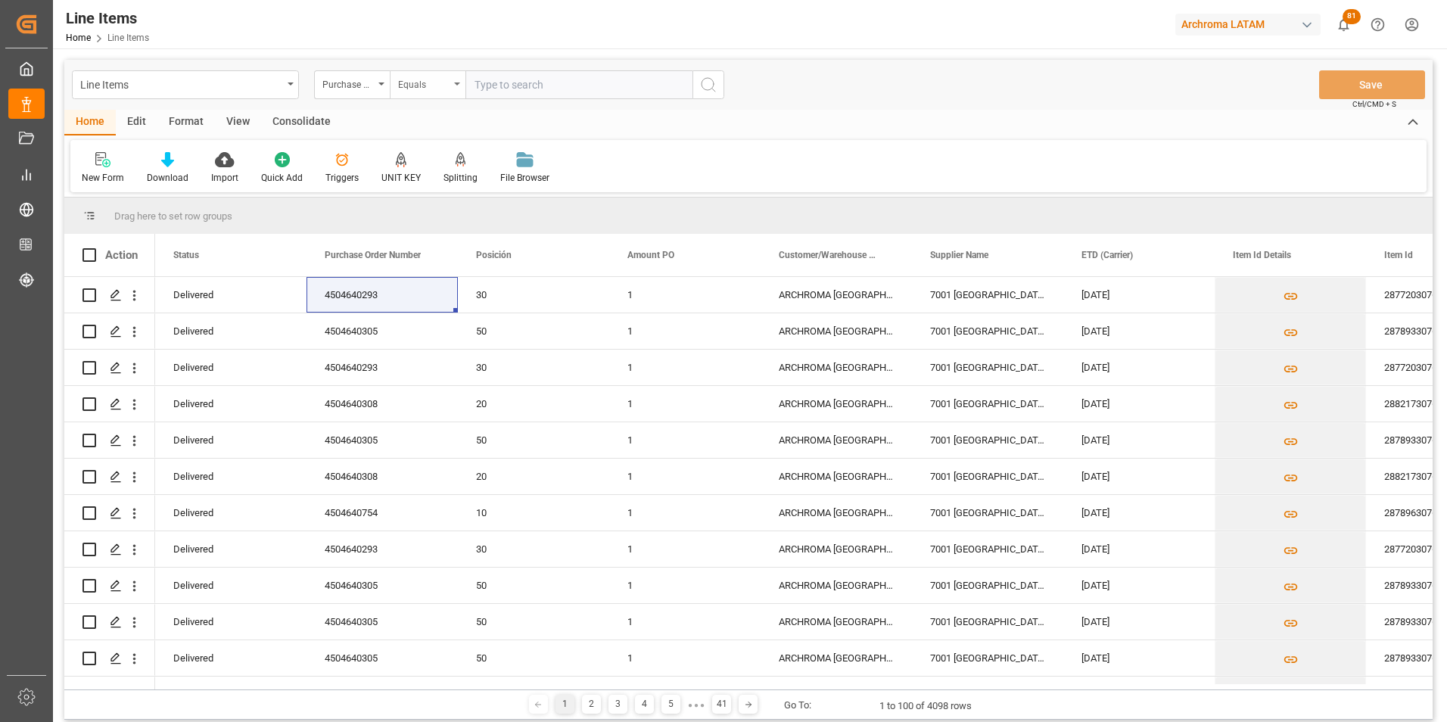
click at [445, 88] on div "Equals" at bounding box center [423, 82] width 51 height 17
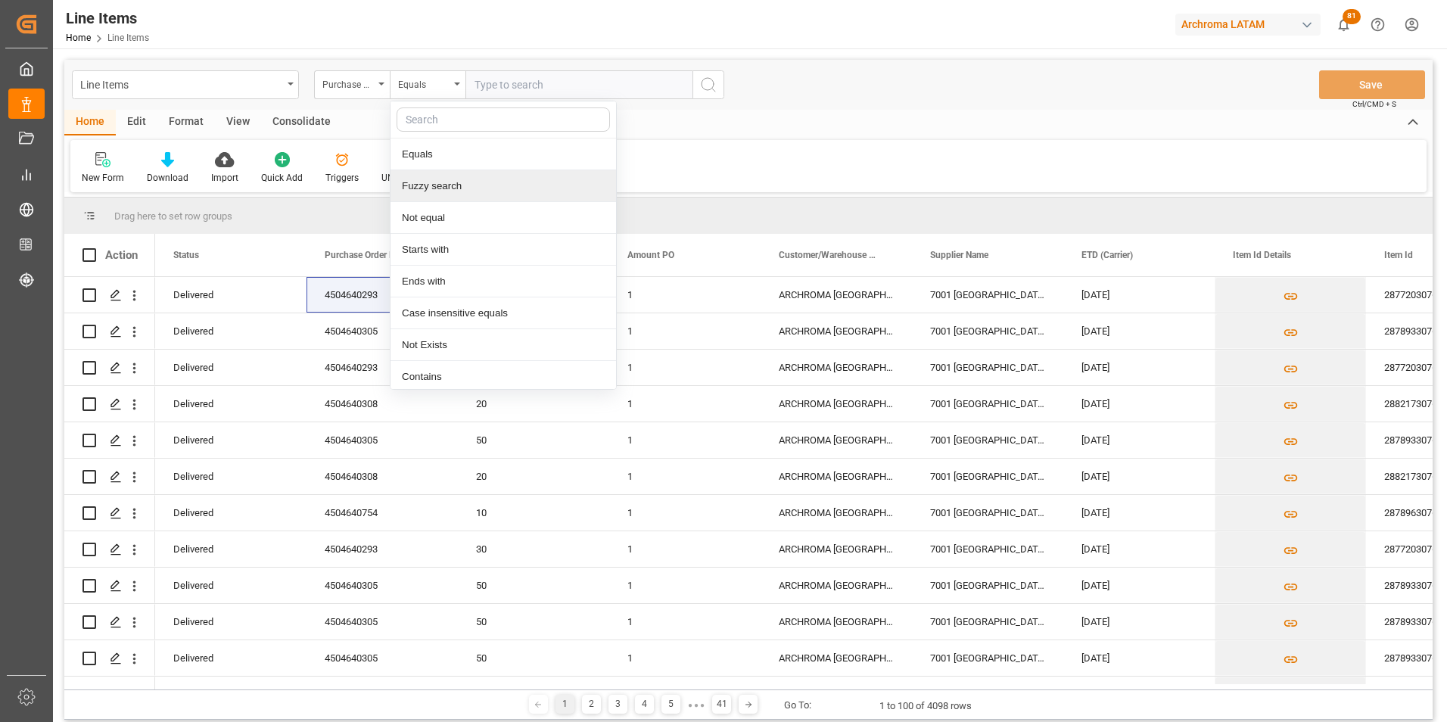
click at [444, 189] on div "Fuzzy search" at bounding box center [502, 186] width 225 height 32
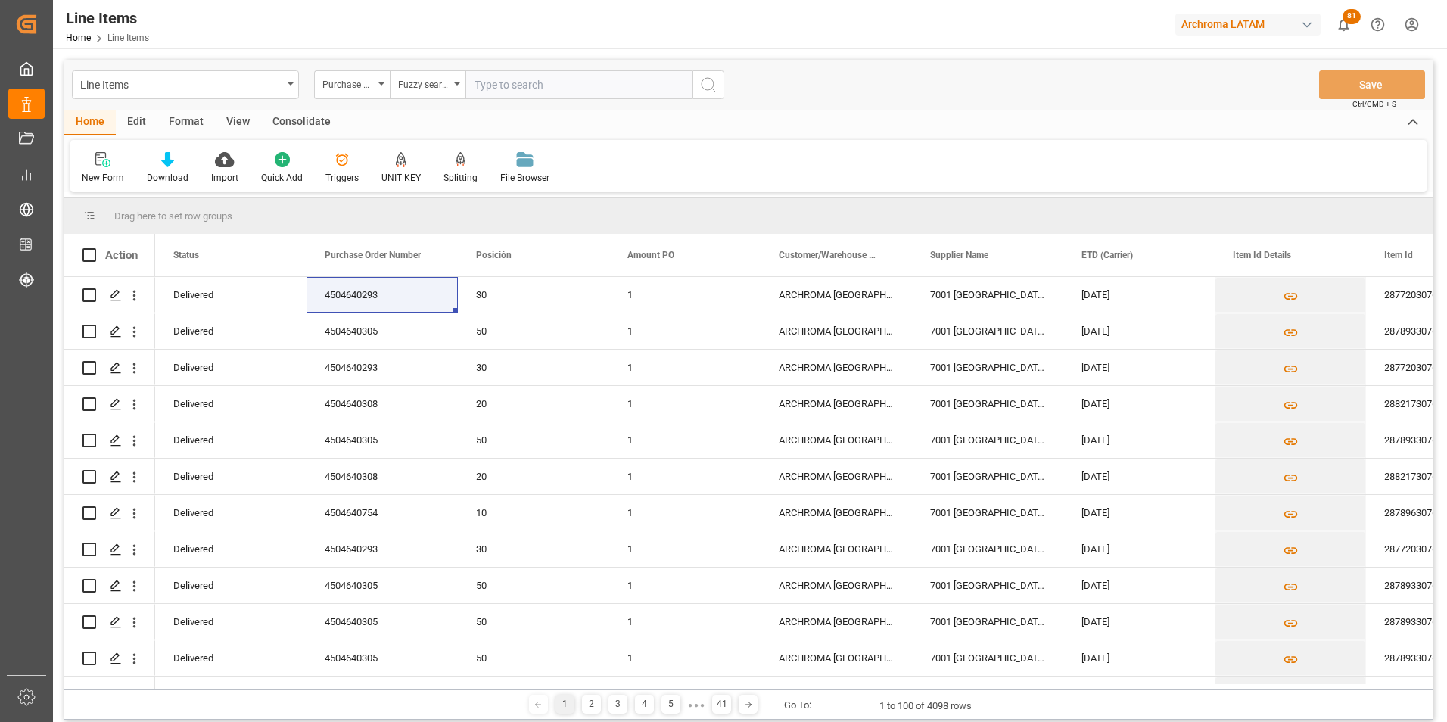
click at [650, 79] on input "text" at bounding box center [578, 84] width 227 height 29
click at [495, 92] on input "text" at bounding box center [578, 84] width 227 height 29
paste input "4504647420"
type input "4504647420"
click at [712, 85] on icon "search button" at bounding box center [708, 85] width 18 height 18
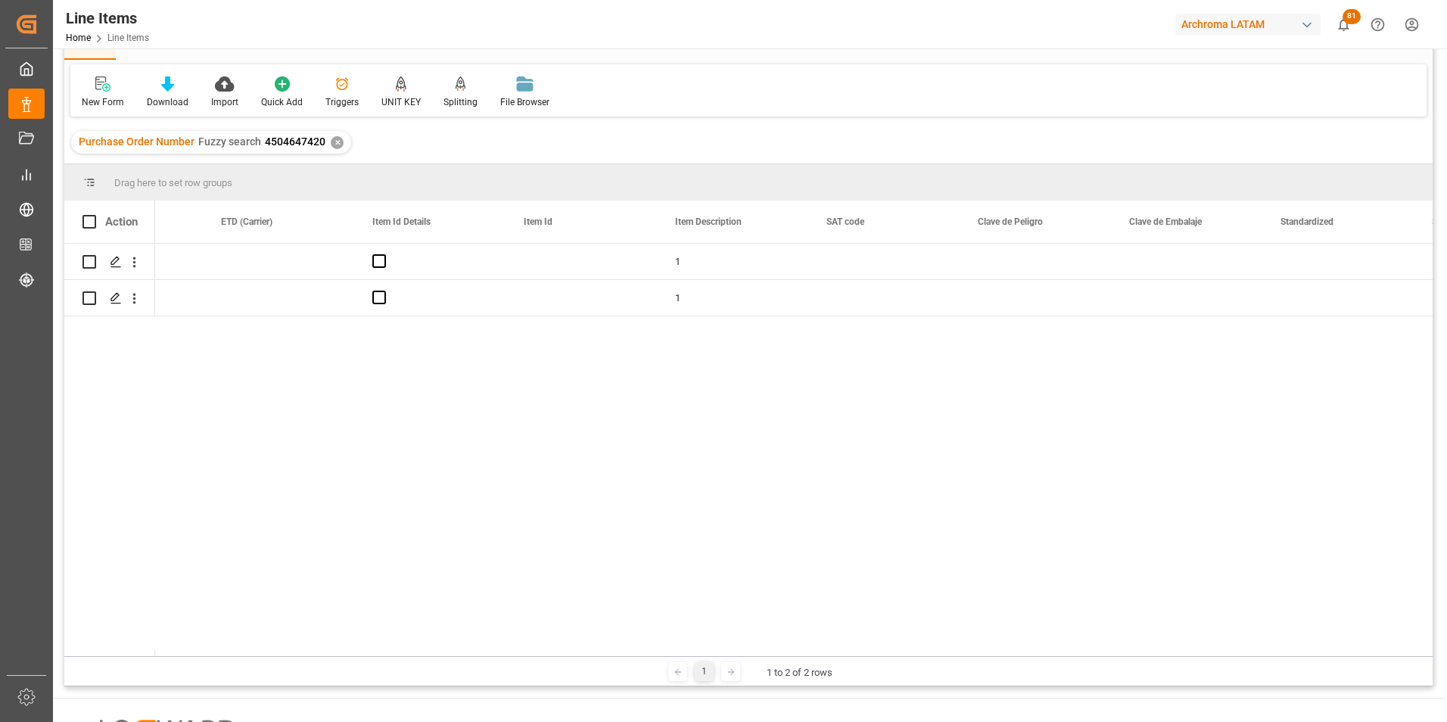
scroll to position [0, 302]
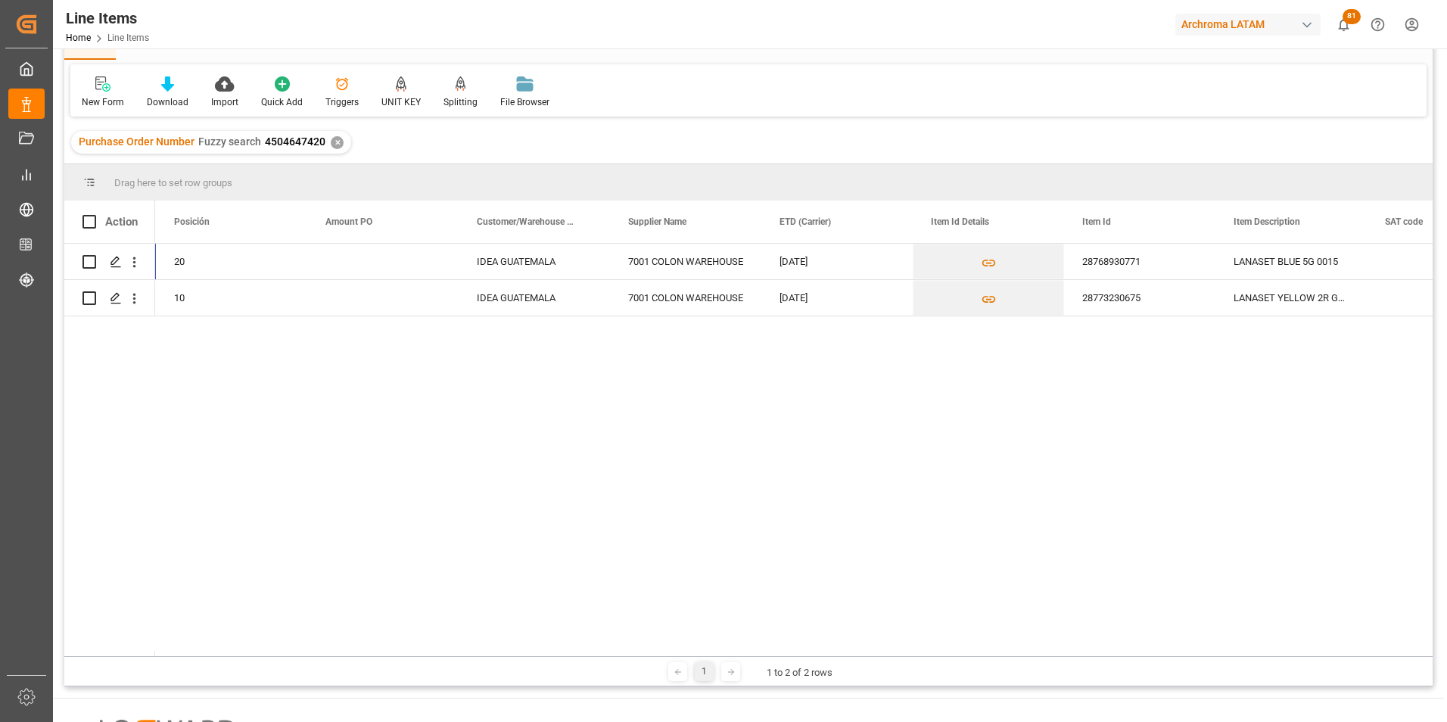
click at [331, 142] on div "✕" at bounding box center [337, 142] width 13 height 13
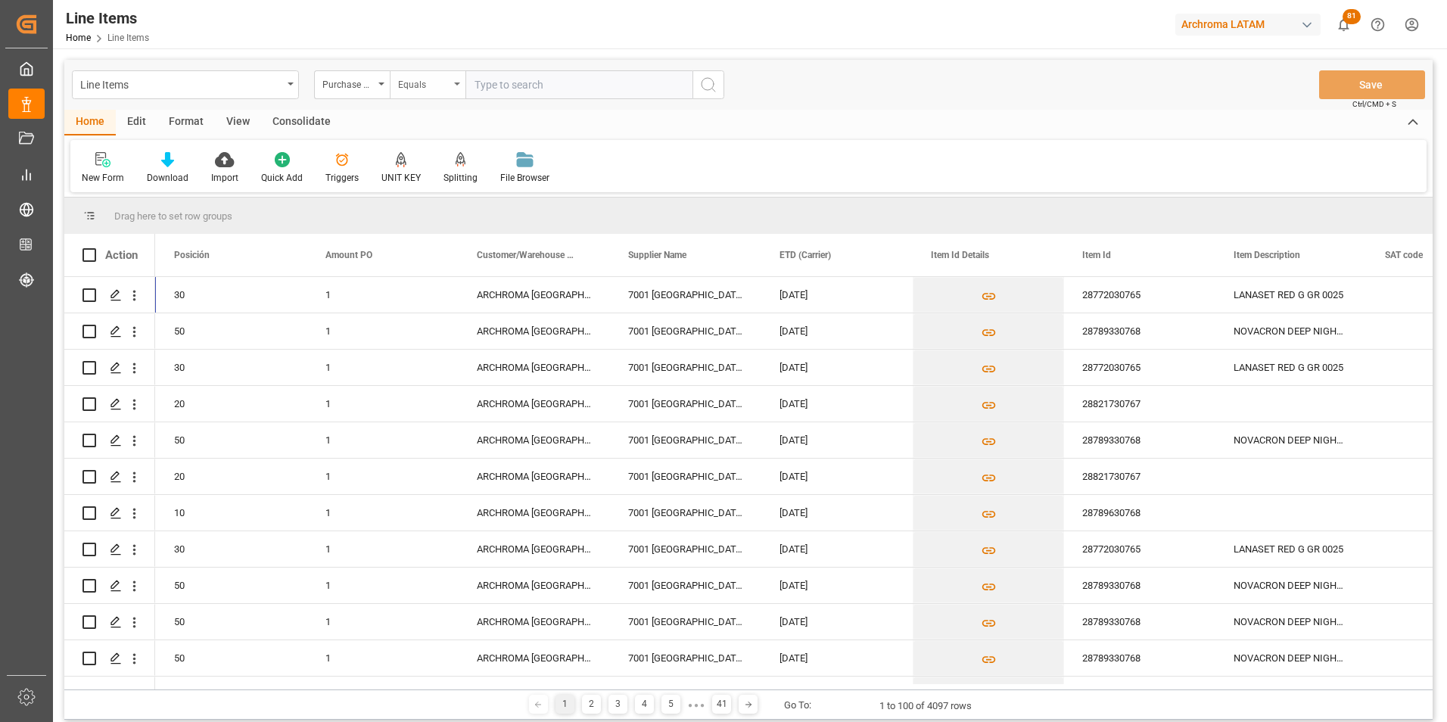
click at [430, 87] on div "Equals" at bounding box center [423, 82] width 51 height 17
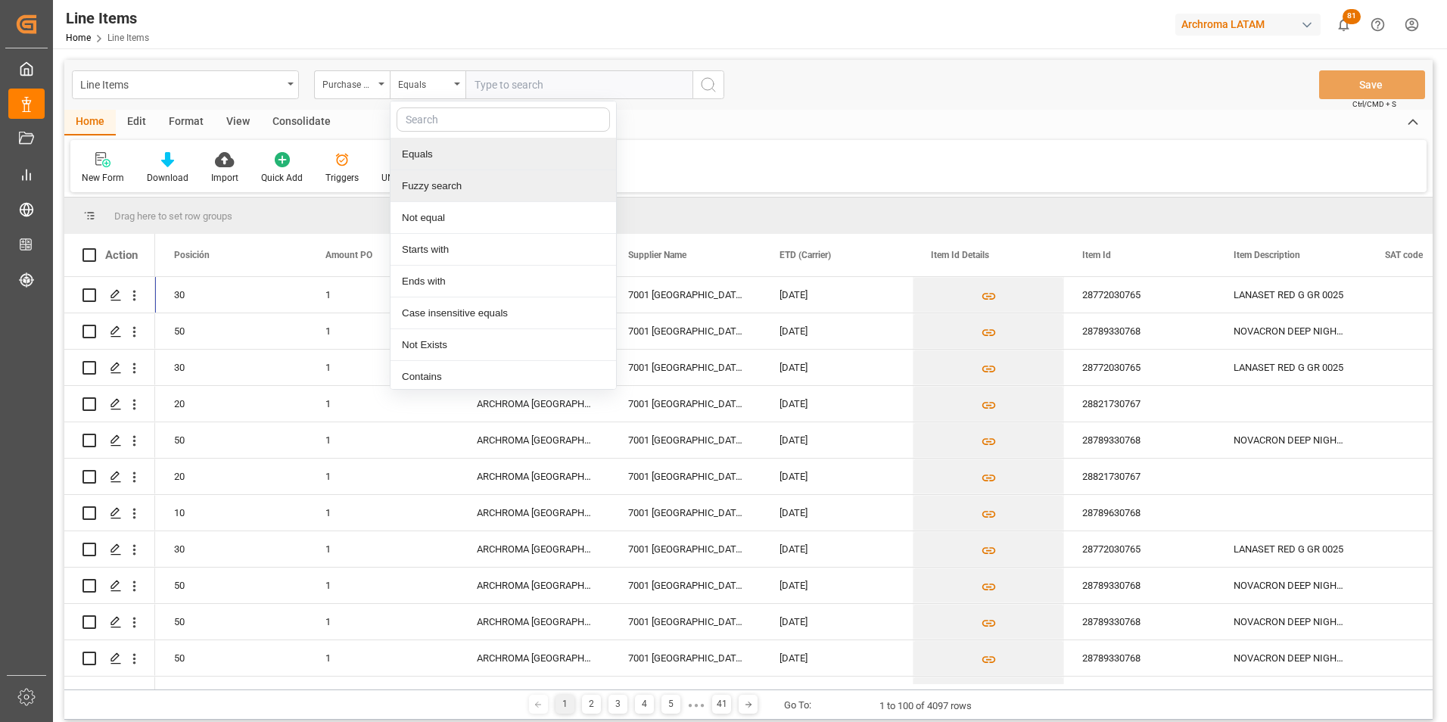
click at [453, 201] on div "Fuzzy search" at bounding box center [502, 186] width 225 height 32
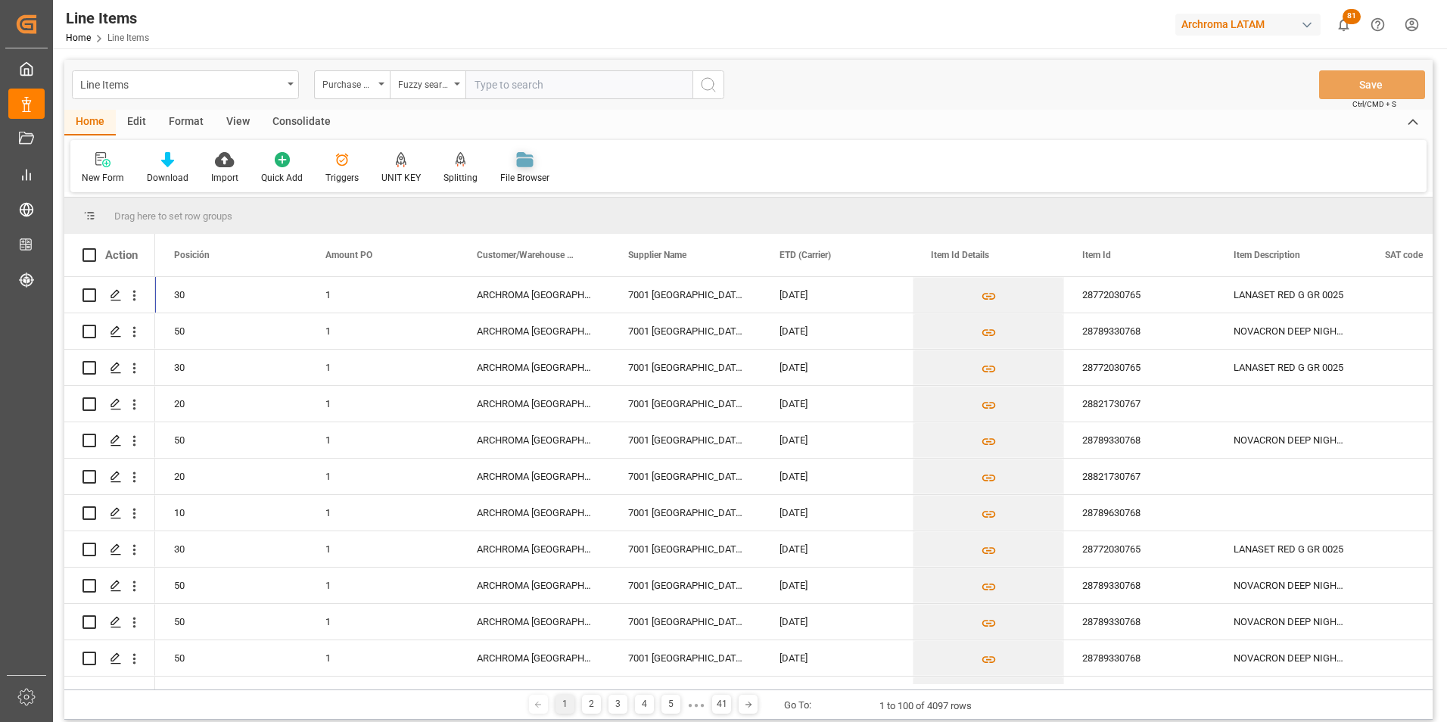
paste input "4504648483"
type input "4504648483"
click at [707, 101] on div "Line Items Purchase Order Number Fuzzy search 4504648483 Save Ctrl/CMD + S" at bounding box center [748, 85] width 1368 height 50
click at [707, 87] on icon "search button" at bounding box center [708, 85] width 18 height 18
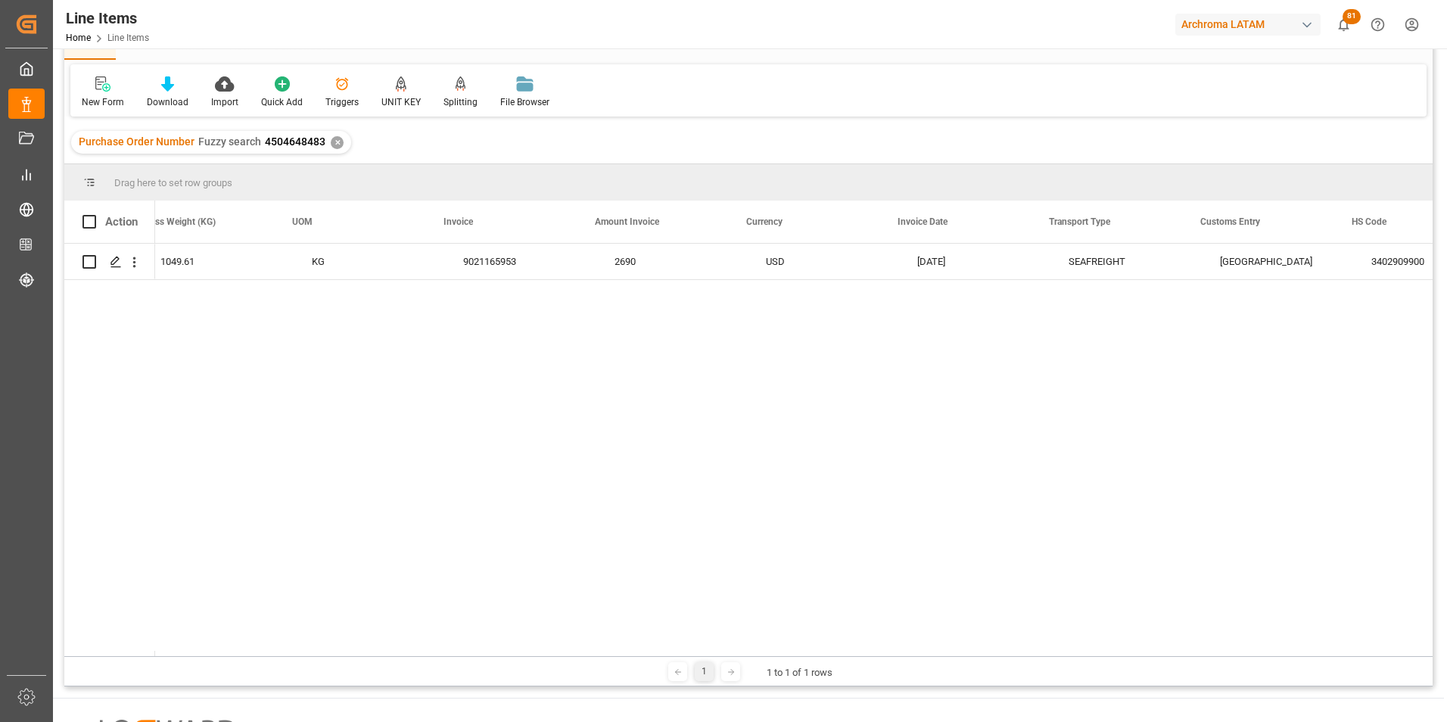
scroll to position [0, 3060]
